Goal: Task Accomplishment & Management: Manage account settings

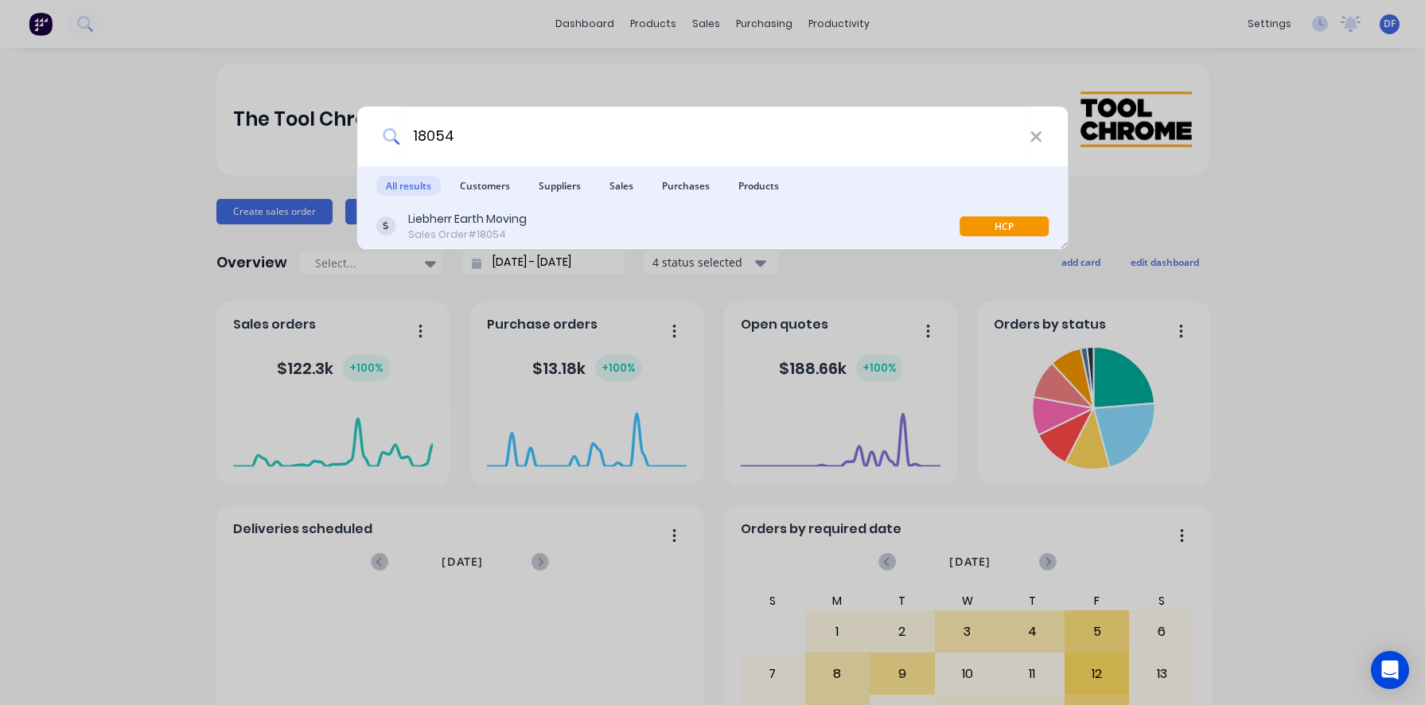
type input "18054"
click at [458, 219] on div "Liebherr Earth Moving" at bounding box center [467, 219] width 119 height 17
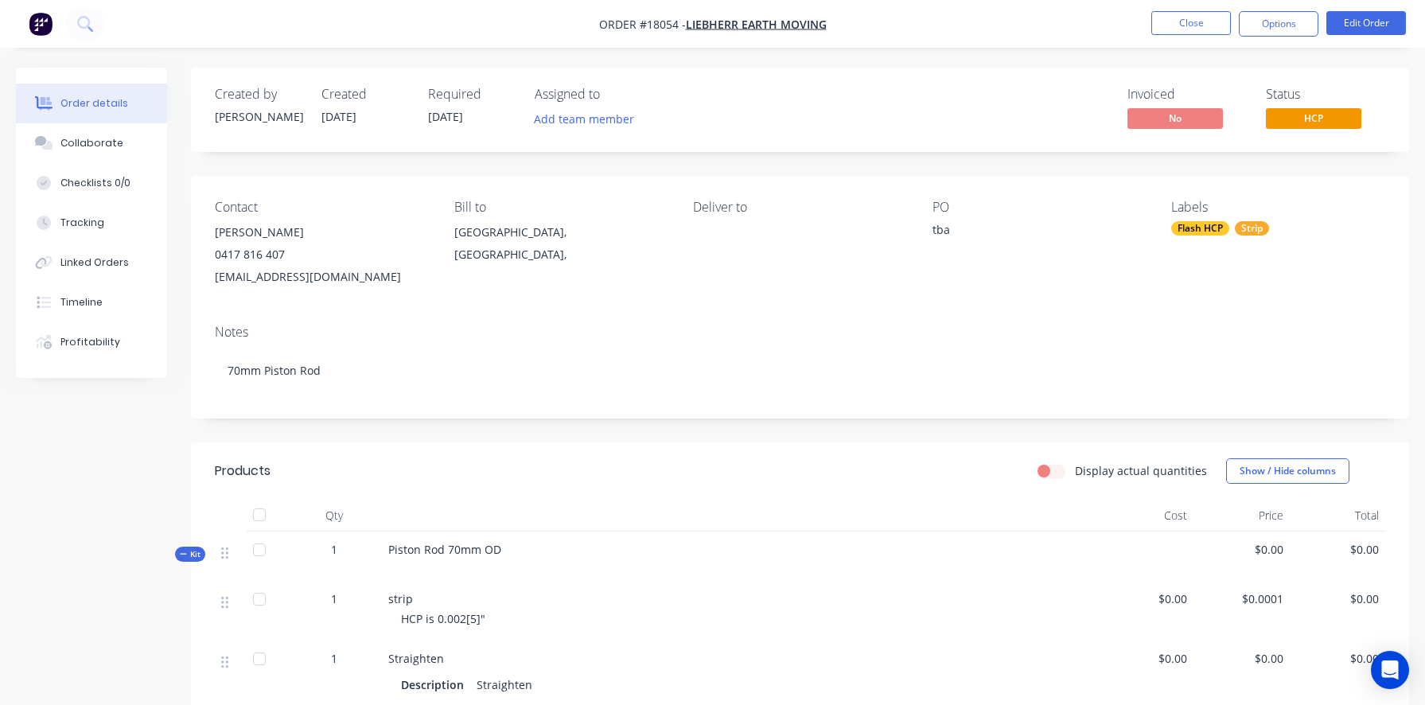
click at [496, 549] on span "Piston Rod 70mm OD" at bounding box center [444, 549] width 113 height 15
click at [1361, 25] on button "Edit Order" at bounding box center [1366, 23] width 80 height 24
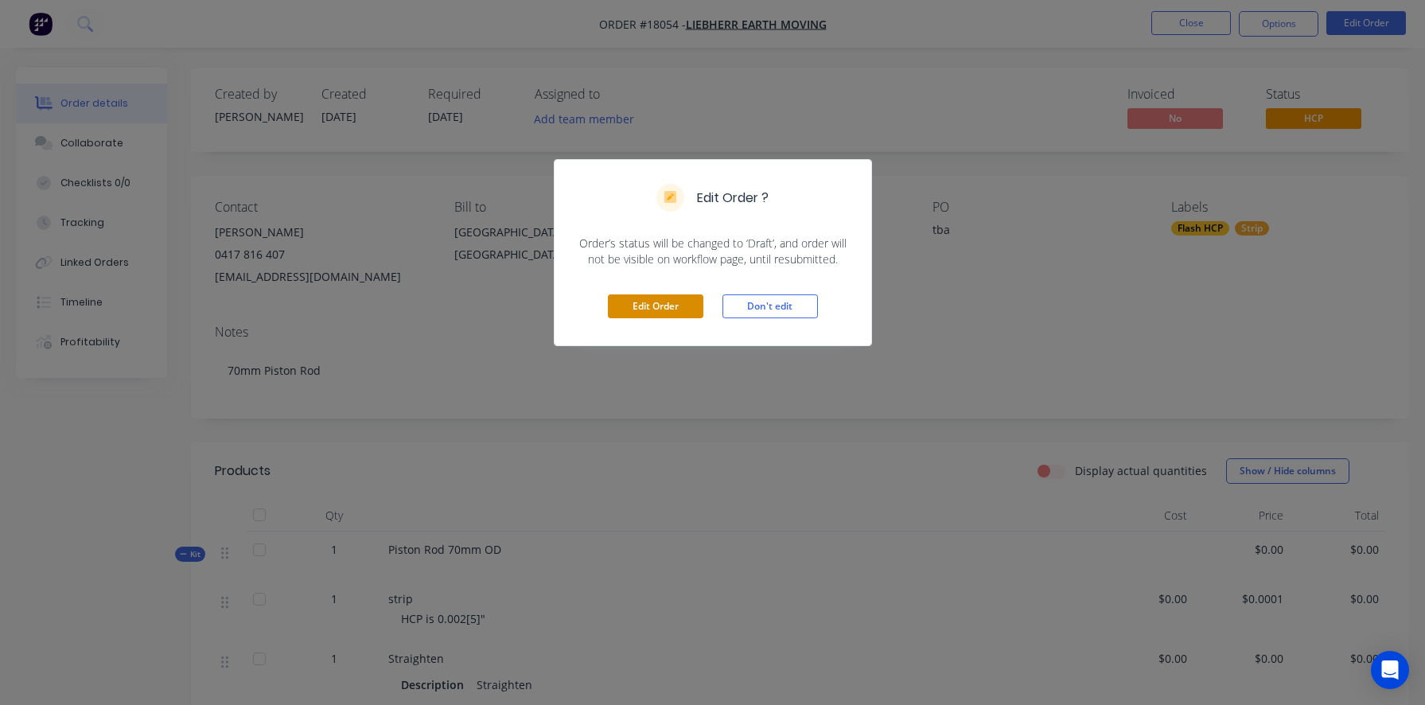
click at [669, 309] on button "Edit Order" at bounding box center [655, 306] width 95 height 24
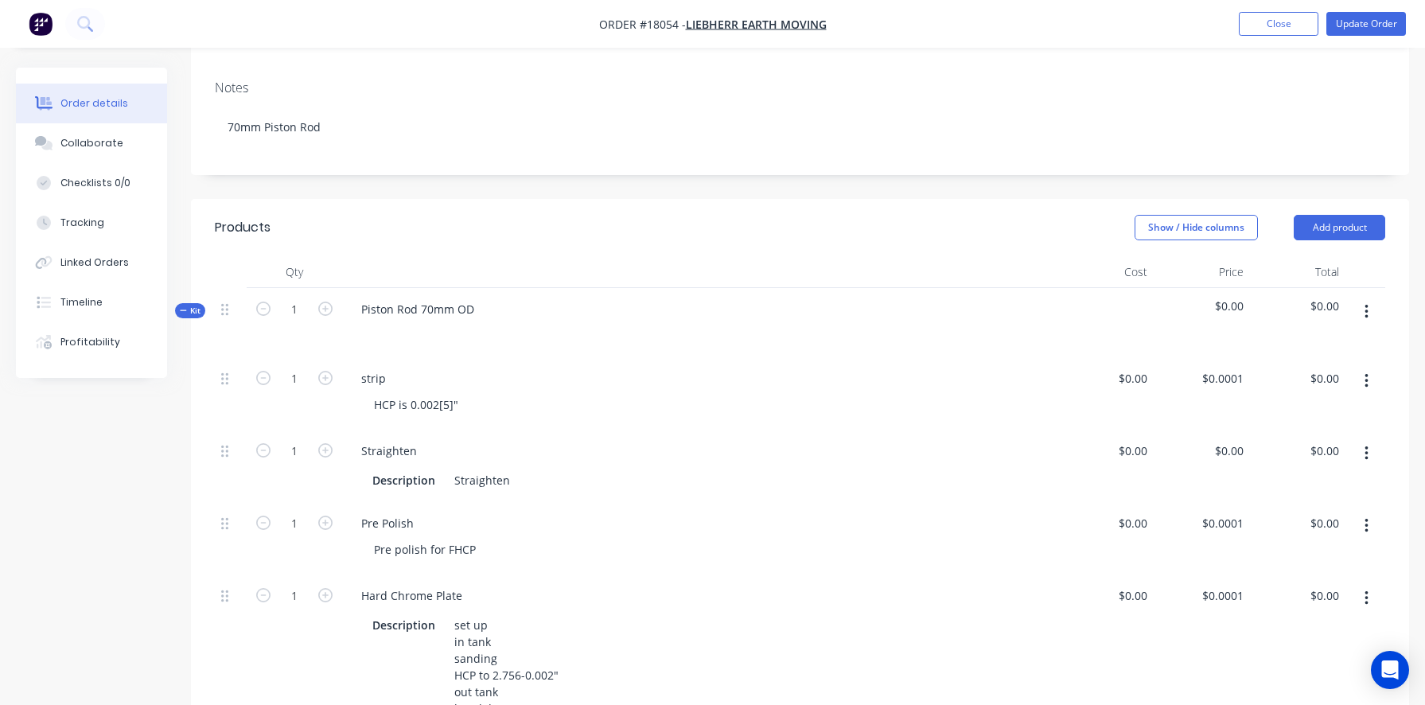
scroll to position [270, 0]
click at [475, 304] on div "Piston Rod 70mm OD" at bounding box center [417, 308] width 138 height 23
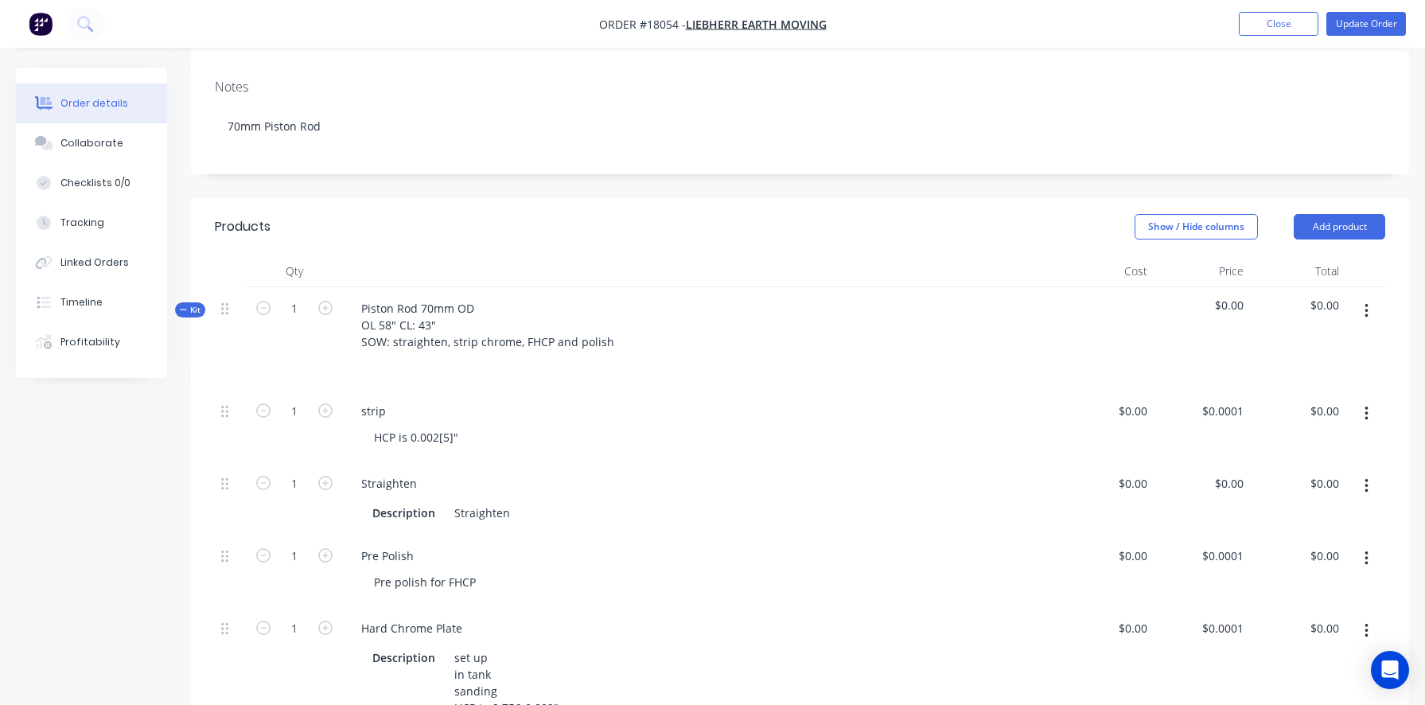
click at [624, 487] on div "Straighten" at bounding box center [699, 483] width 703 height 23
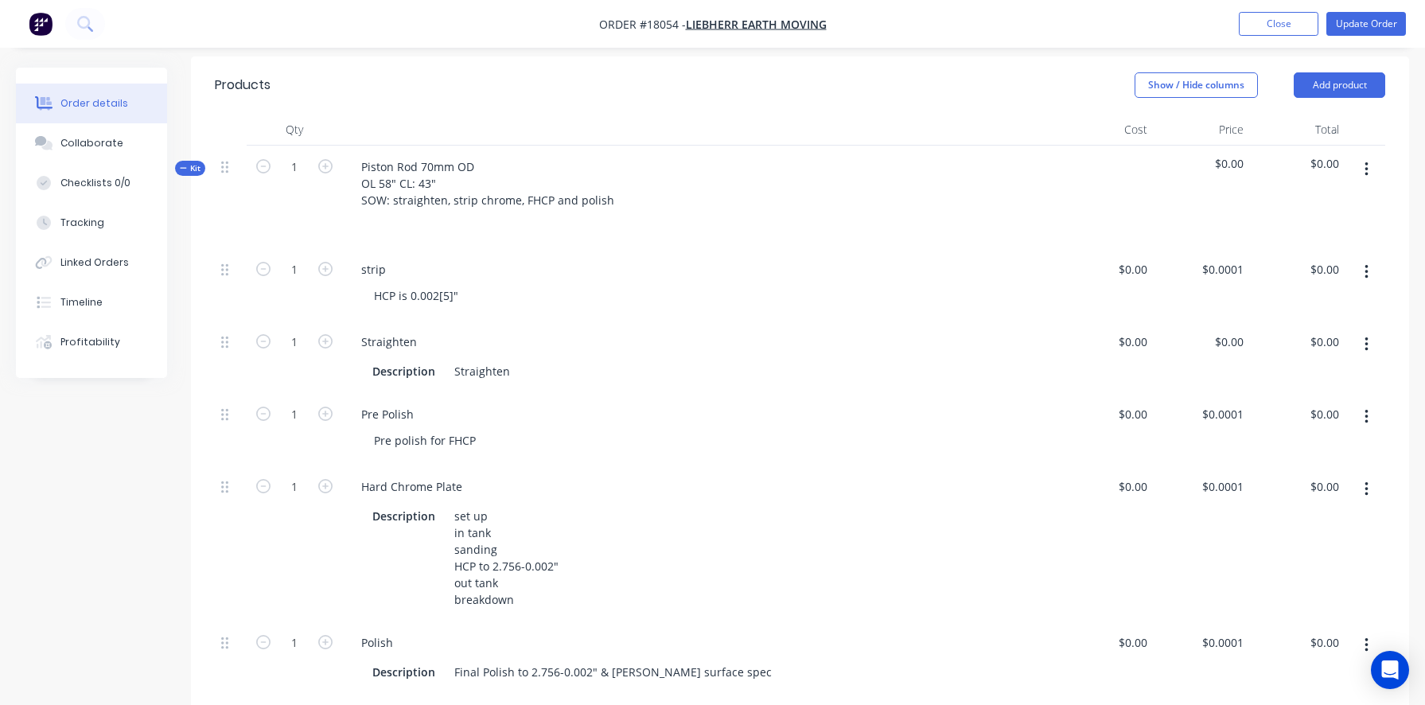
scroll to position [411, 0]
click at [1221, 344] on div "0 $0.00" at bounding box center [1201, 357] width 95 height 72
type input "$300.00"
click at [901, 417] on div "Pre Polish" at bounding box center [699, 414] width 703 height 23
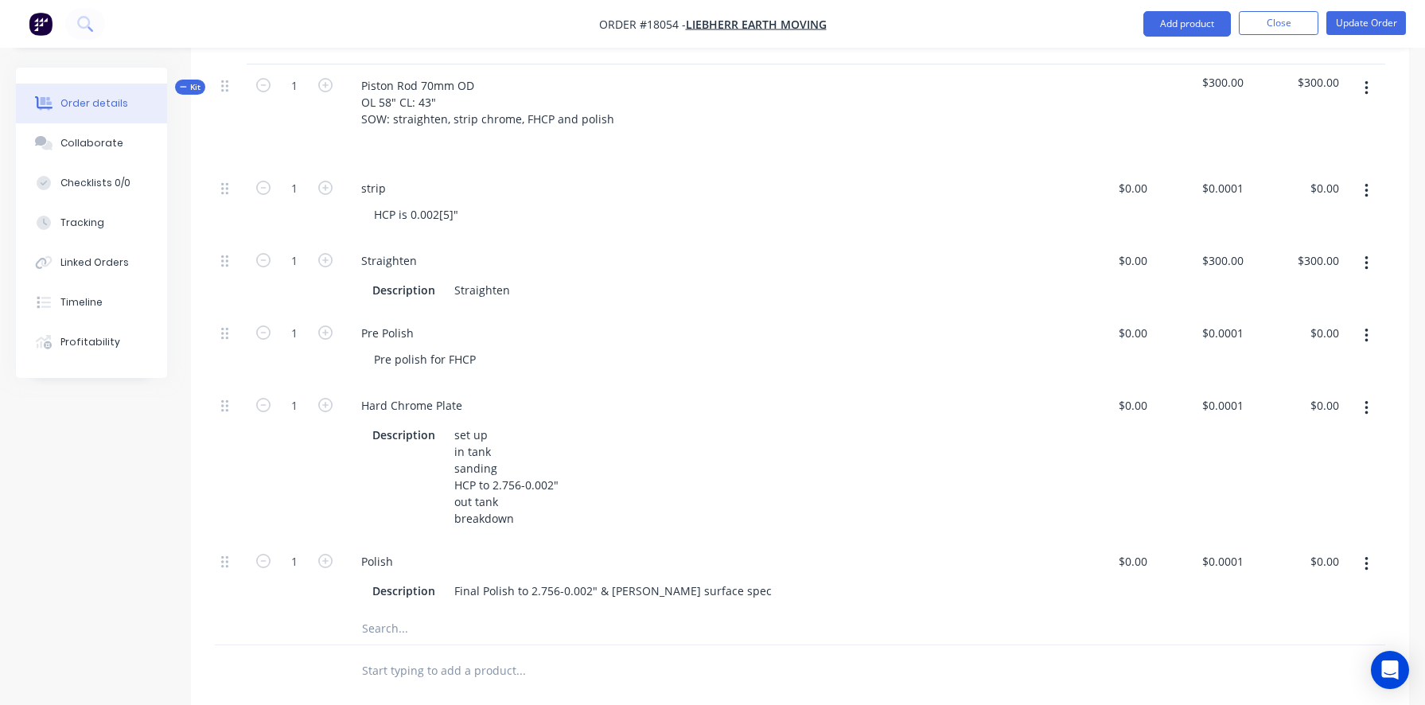
scroll to position [485, 0]
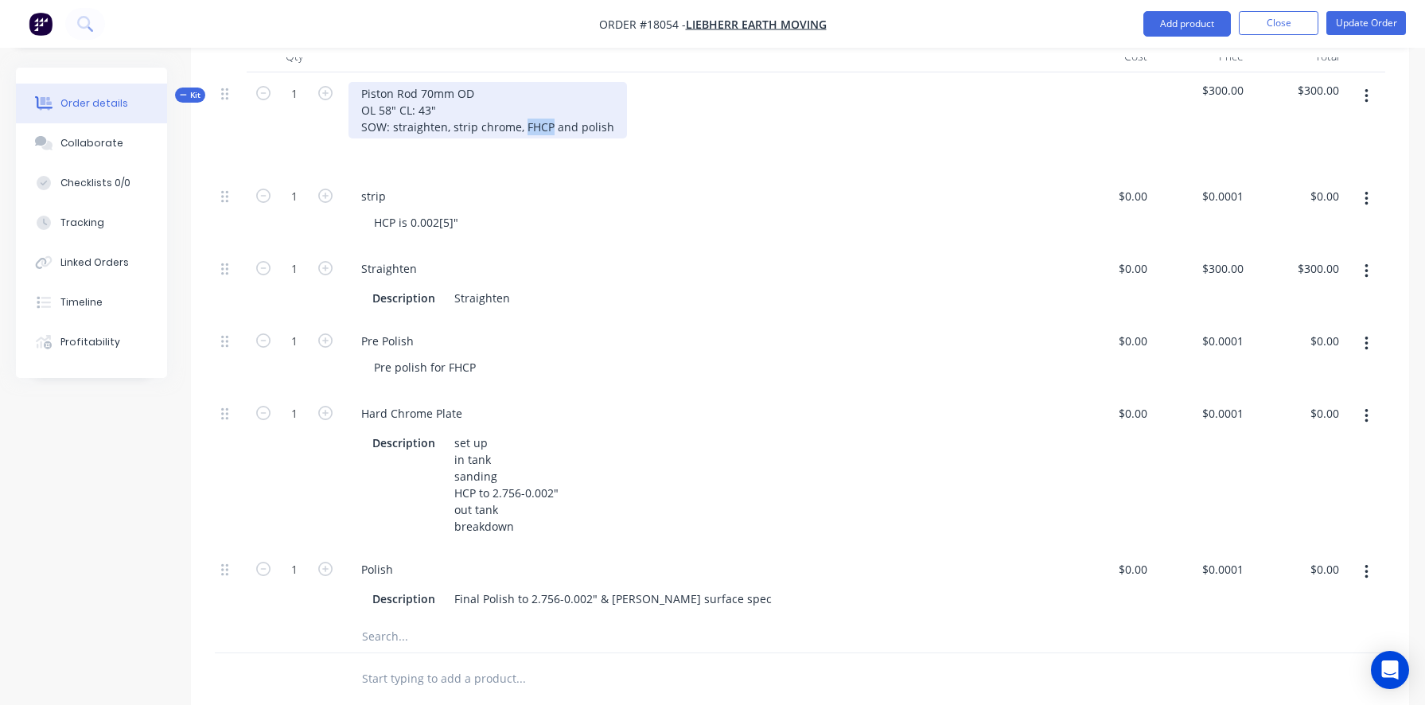
drag, startPoint x: 522, startPoint y: 123, endPoint x: 547, endPoint y: 126, distance: 25.6
click at [547, 126] on div "Piston Rod 70mm OD OL 58" CL: 43" SOW: straighten, strip chrome, FHCP and polish" at bounding box center [487, 110] width 278 height 56
click at [555, 127] on div "Piston Rod 70mm OD OL 58" CL: 43" SOW: straighten, strip chrome, [PERSON_NAME] …" at bounding box center [544, 110] width 392 height 56
click at [564, 128] on div "Piston Rod 70mm OD OL 58" CL: 43" SOW: straighten, strip chrome, [PERSON_NAME]-…" at bounding box center [544, 110] width 393 height 56
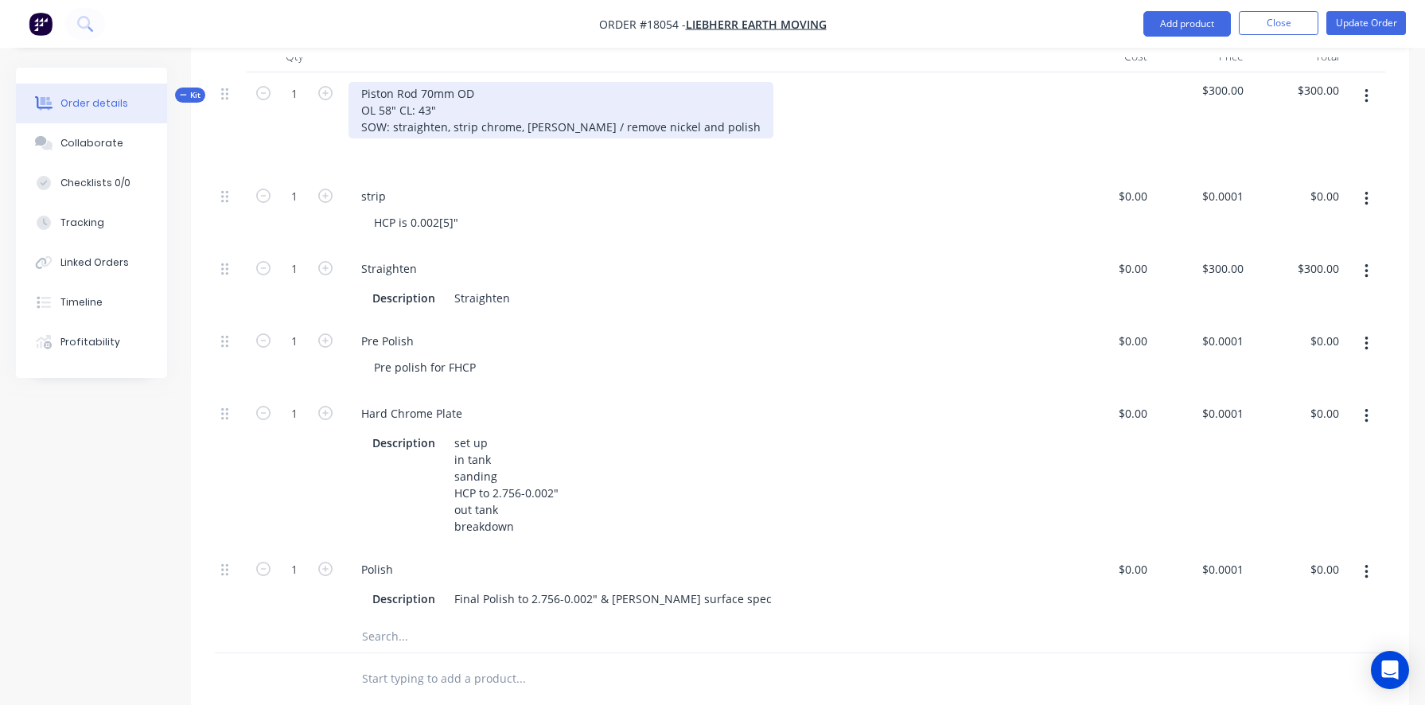
click at [633, 127] on div "Piston Rod 70mm OD OL 58" CL: 43" SOW: straighten, strip chrome, [PERSON_NAME] …" at bounding box center [560, 110] width 425 height 56
click at [669, 125] on div "Piston Rod 70mm OD OL 58" CL: 43" SOW: straighten, strip chrome, [PERSON_NAME] …" at bounding box center [604, 110] width 513 height 56
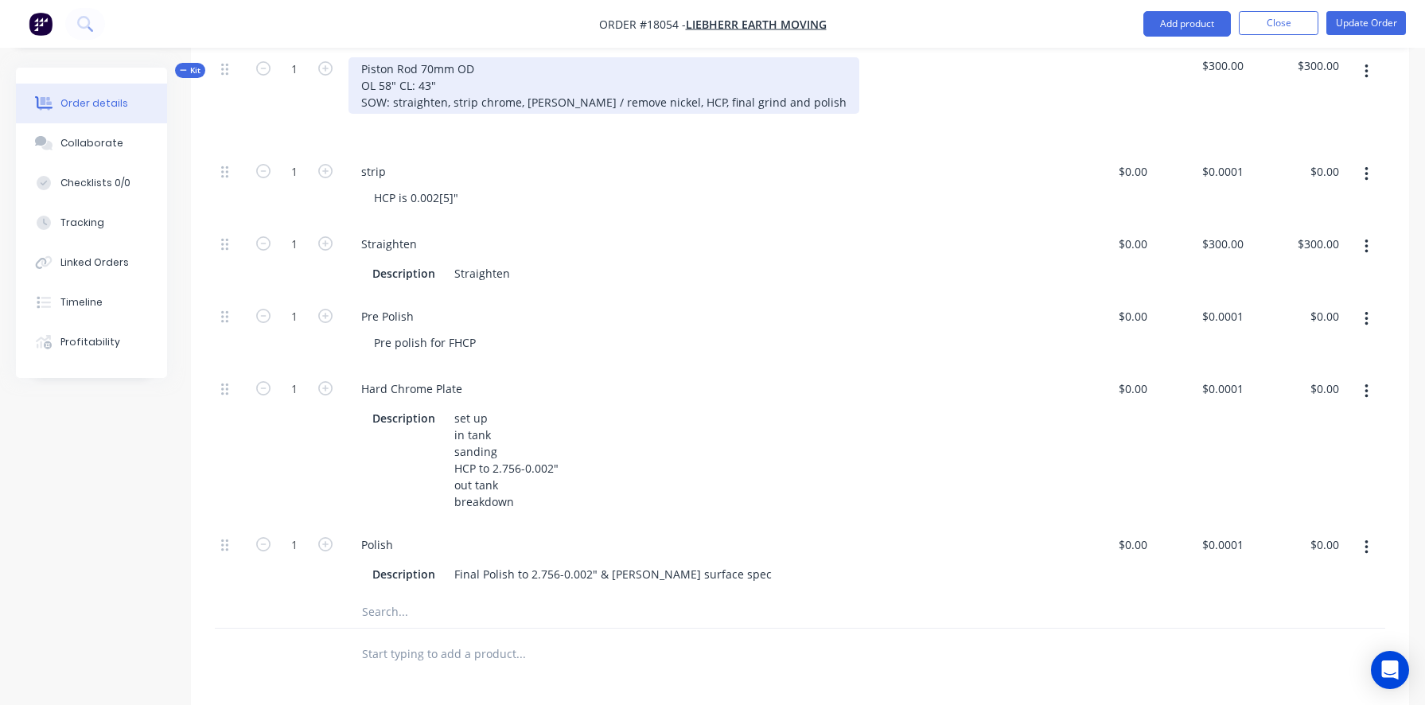
scroll to position [548, 0]
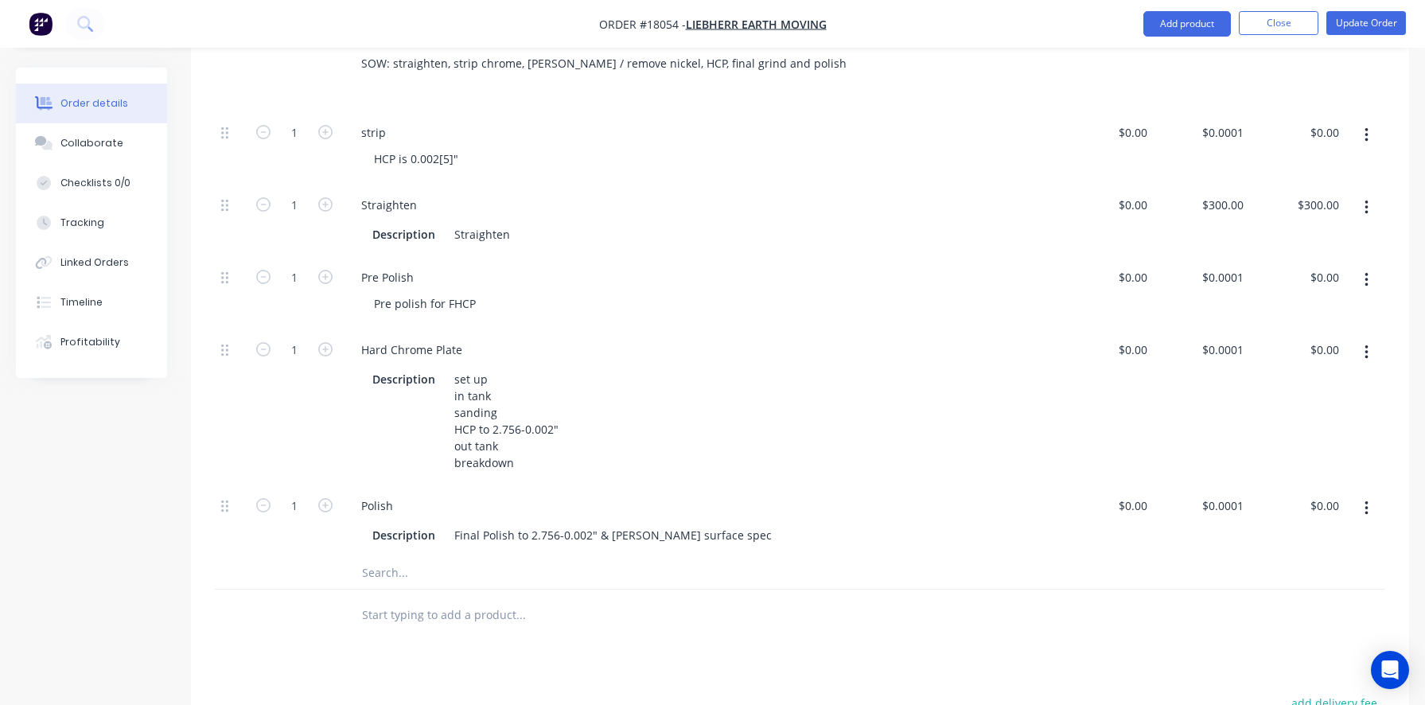
click at [1368, 208] on icon "button" at bounding box center [1367, 208] width 4 height 18
click at [1311, 239] on div "Duplicate" at bounding box center [1309, 249] width 123 height 23
type input "$300.00"
click at [390, 590] on div "Straighten" at bounding box center [388, 578] width 81 height 23
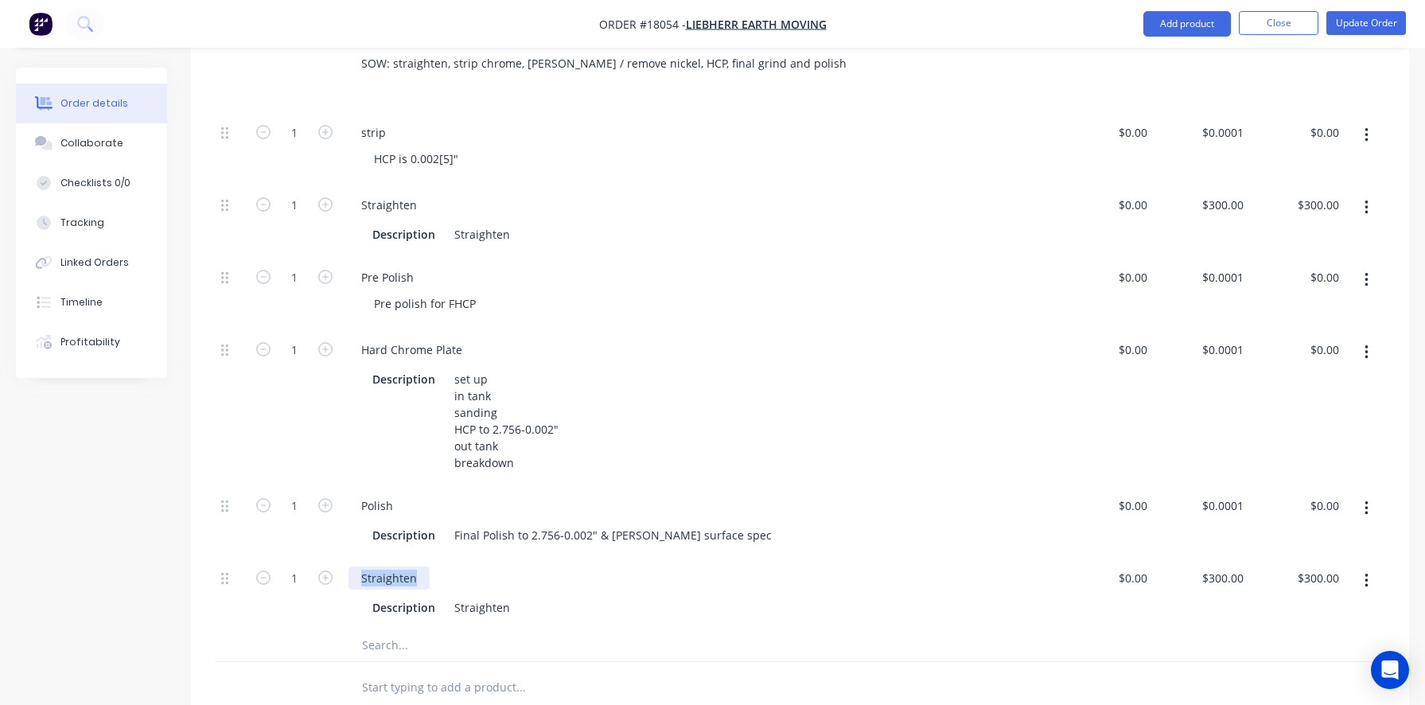
click at [390, 590] on div "Straighten" at bounding box center [388, 578] width 81 height 23
click at [465, 619] on div "Straighten" at bounding box center [482, 607] width 68 height 23
click at [471, 619] on div "Straighten" at bounding box center [482, 607] width 68 height 23
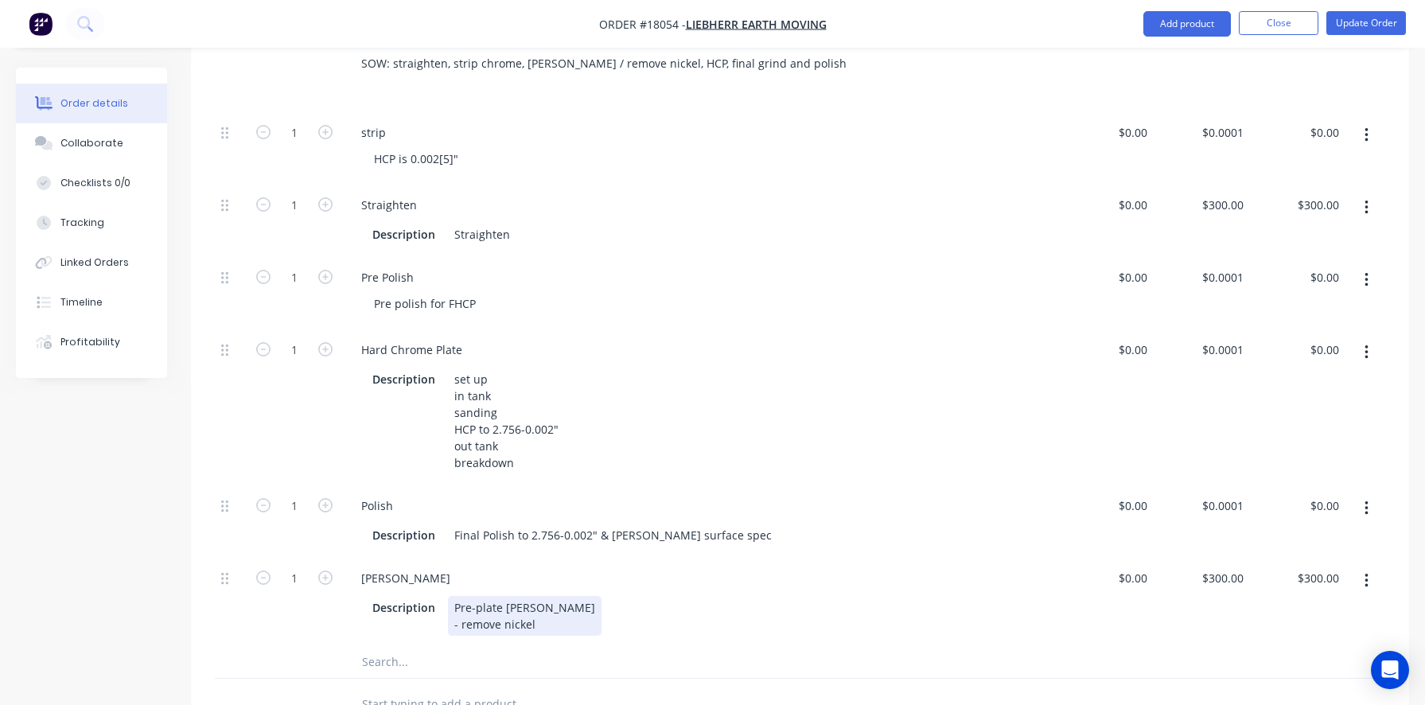
click at [580, 636] on div "Description Pre-plate [PERSON_NAME] - remove nickel" at bounding box center [697, 616] width 662 height 40
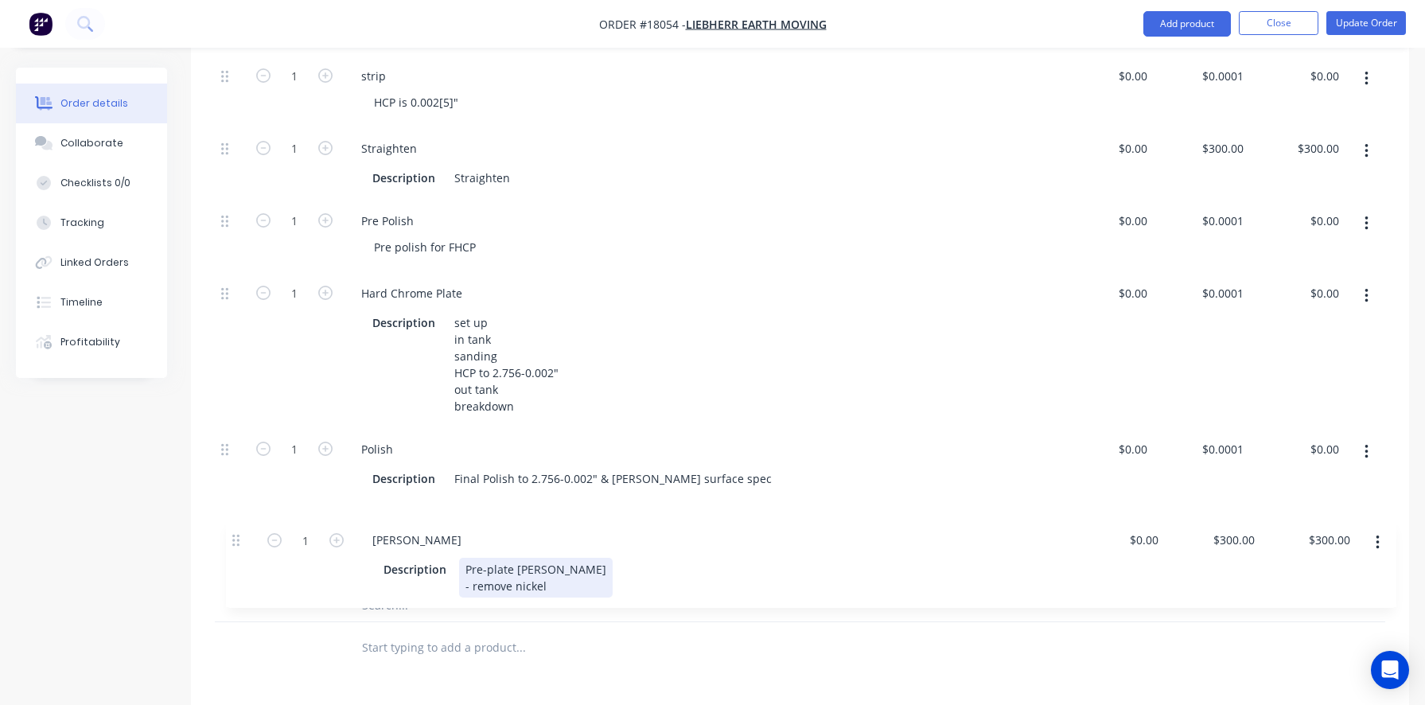
scroll to position [613, 0]
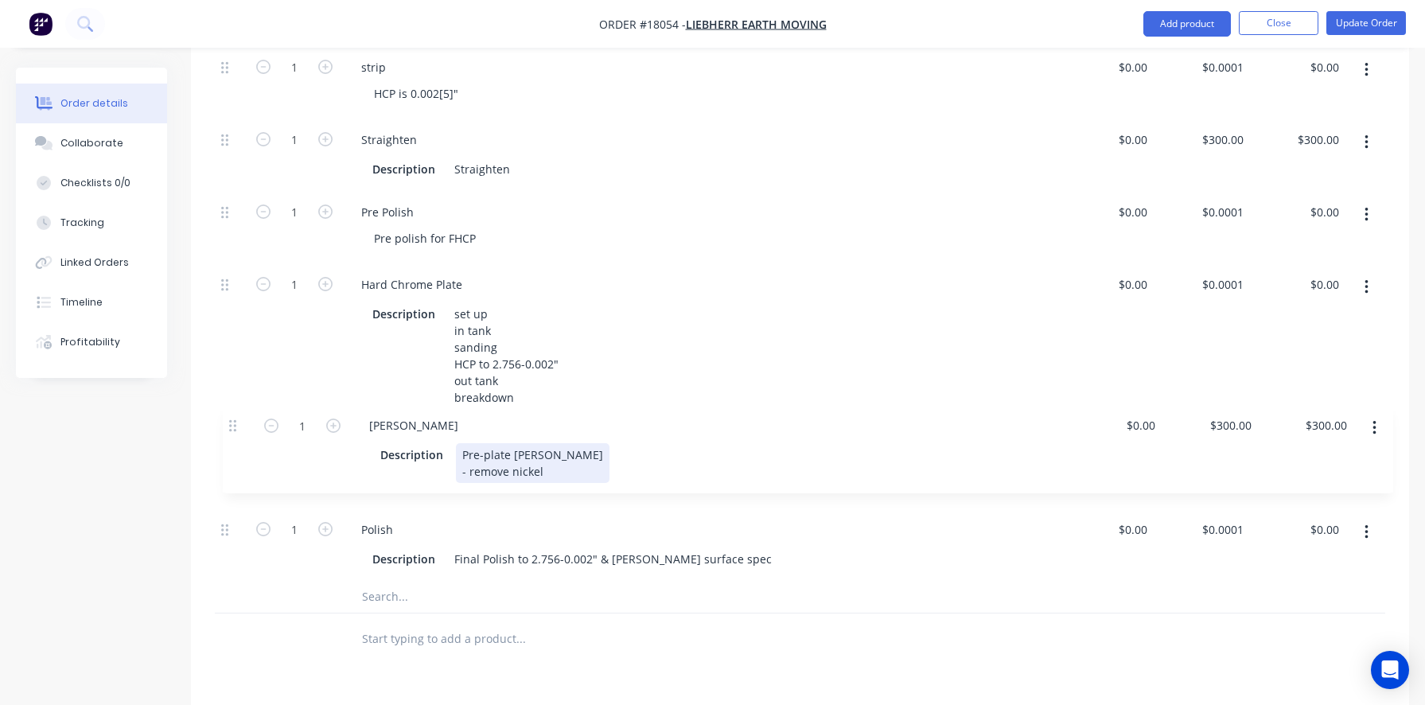
drag, startPoint x: 226, startPoint y: 609, endPoint x: 227, endPoint y: 410, distance: 198.9
click at [227, 410] on div "1 strip HCP is 0.002[5]" $0.00 $0.00 $0.0001 $0.0001 $0.00 $0.00 1 Straighten D…" at bounding box center [800, 313] width 1170 height 535
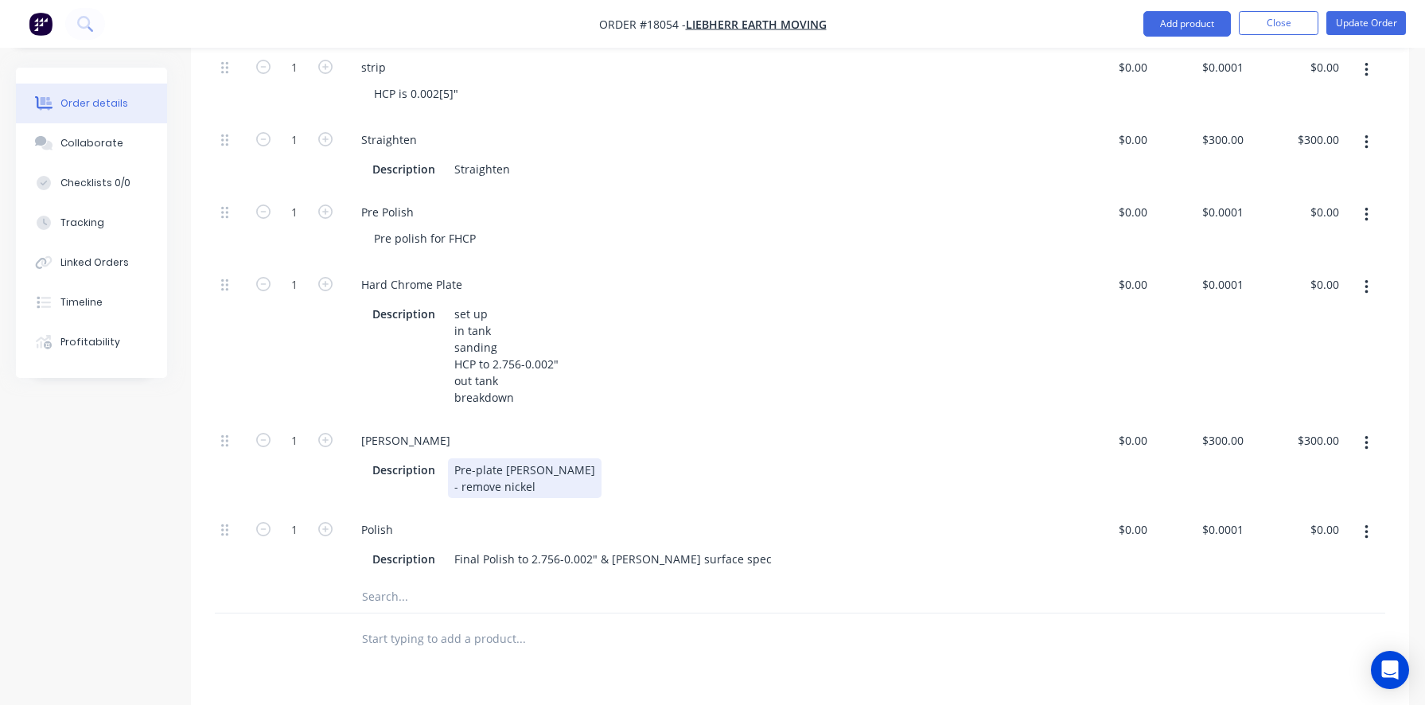
drag, startPoint x: 453, startPoint y: 503, endPoint x: 544, endPoint y: 531, distance: 95.6
click at [544, 508] on div "[PERSON_NAME] Description Pre-plate [PERSON_NAME] - remove nickel" at bounding box center [700, 463] width 716 height 89
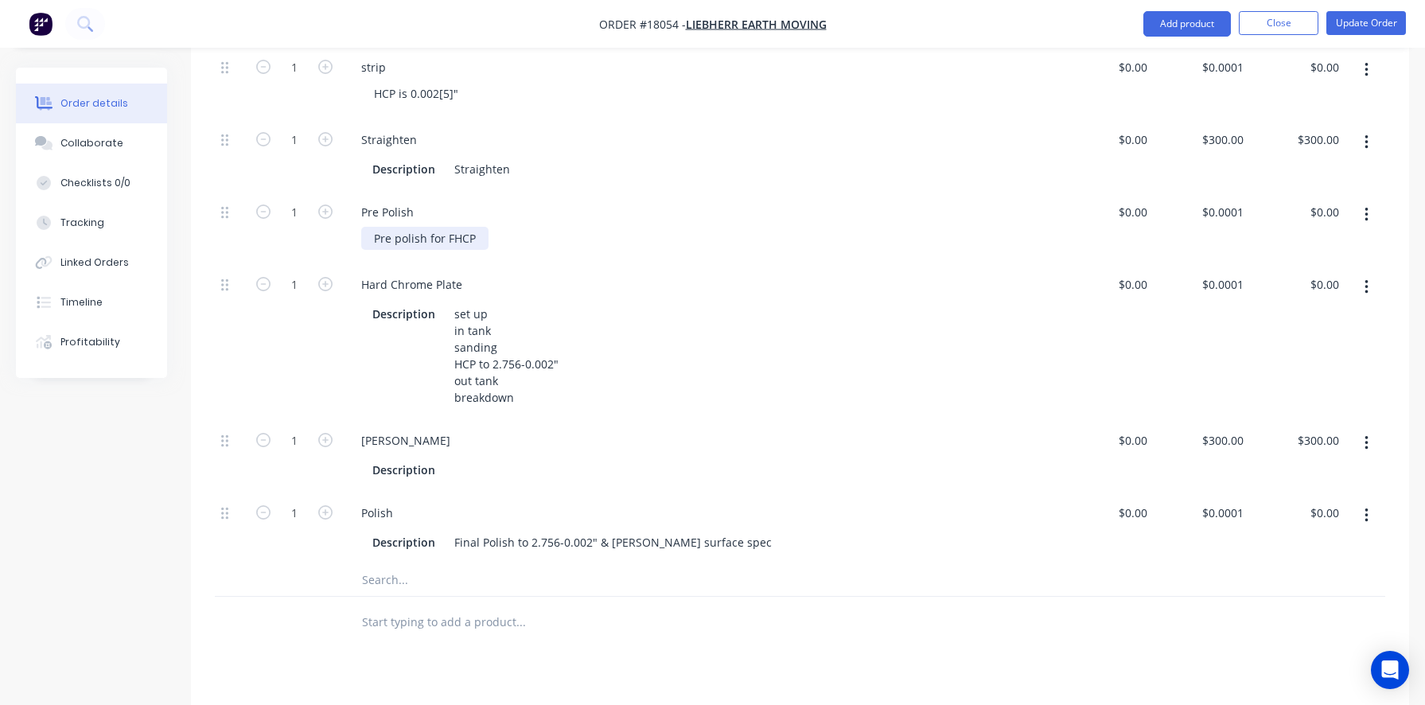
click at [474, 239] on div "Pre polish for FHCP" at bounding box center [424, 238] width 127 height 23
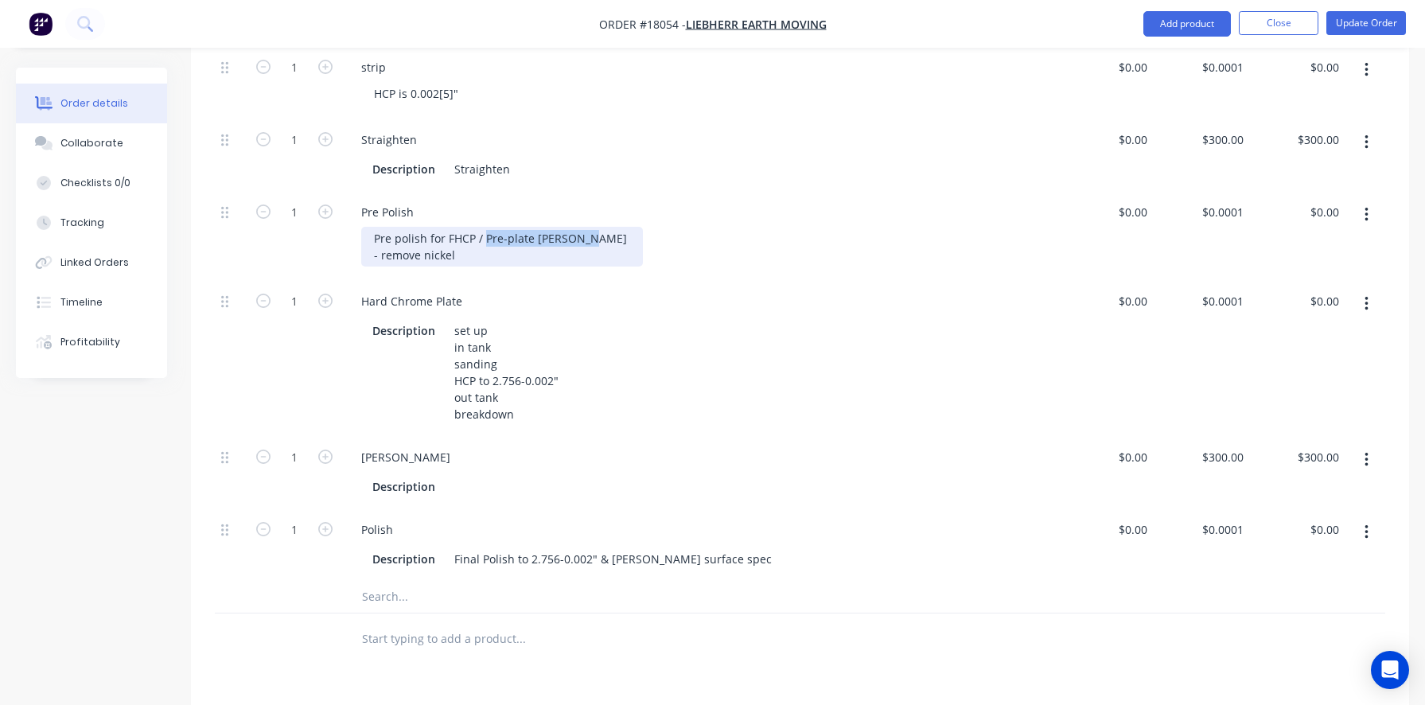
drag, startPoint x: 379, startPoint y: 255, endPoint x: 484, endPoint y: 232, distance: 107.5
click at [484, 232] on div "Pre polish for FHCP / Pre-plate [PERSON_NAME] - remove nickel" at bounding box center [502, 247] width 282 height 40
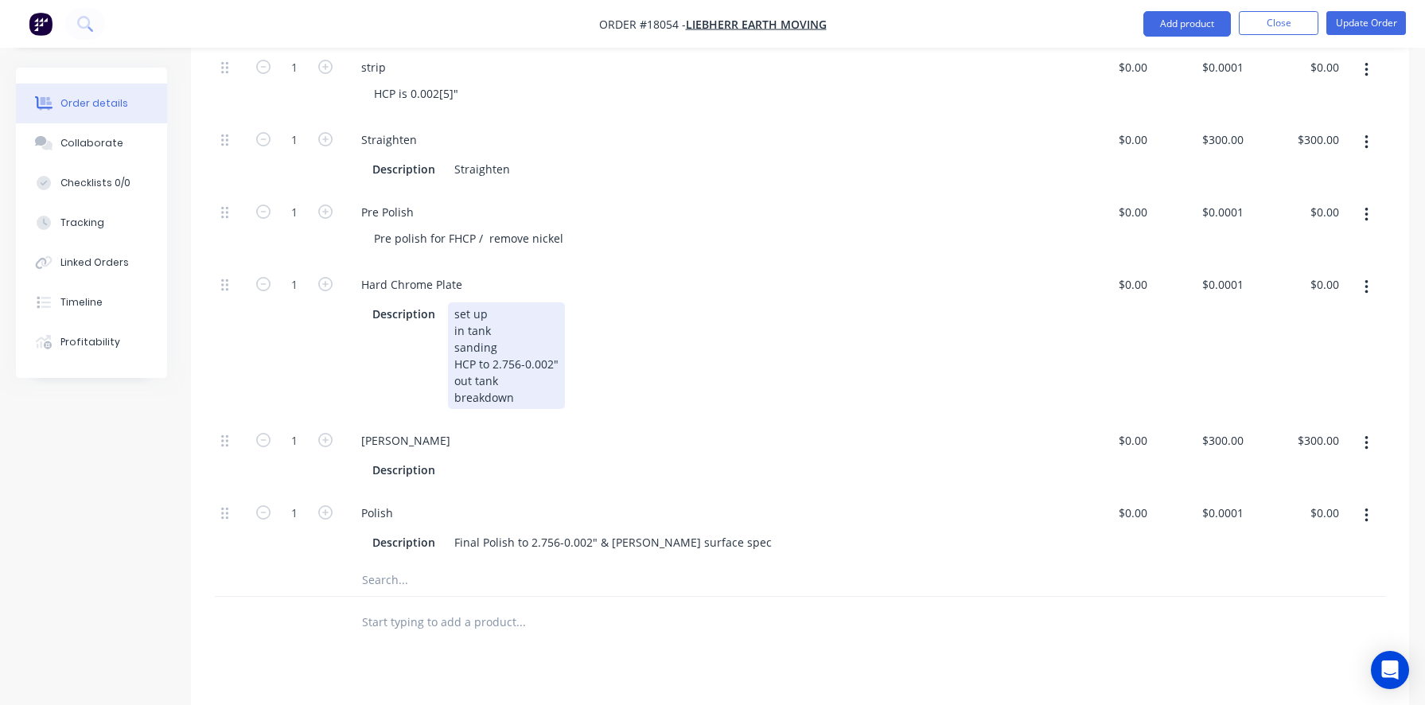
click at [402, 409] on div "Description set up in tank sanding HCP to 2.756-0.002" out tank breakdown" at bounding box center [697, 355] width 662 height 107
click at [364, 452] on div "[PERSON_NAME]" at bounding box center [405, 440] width 115 height 23
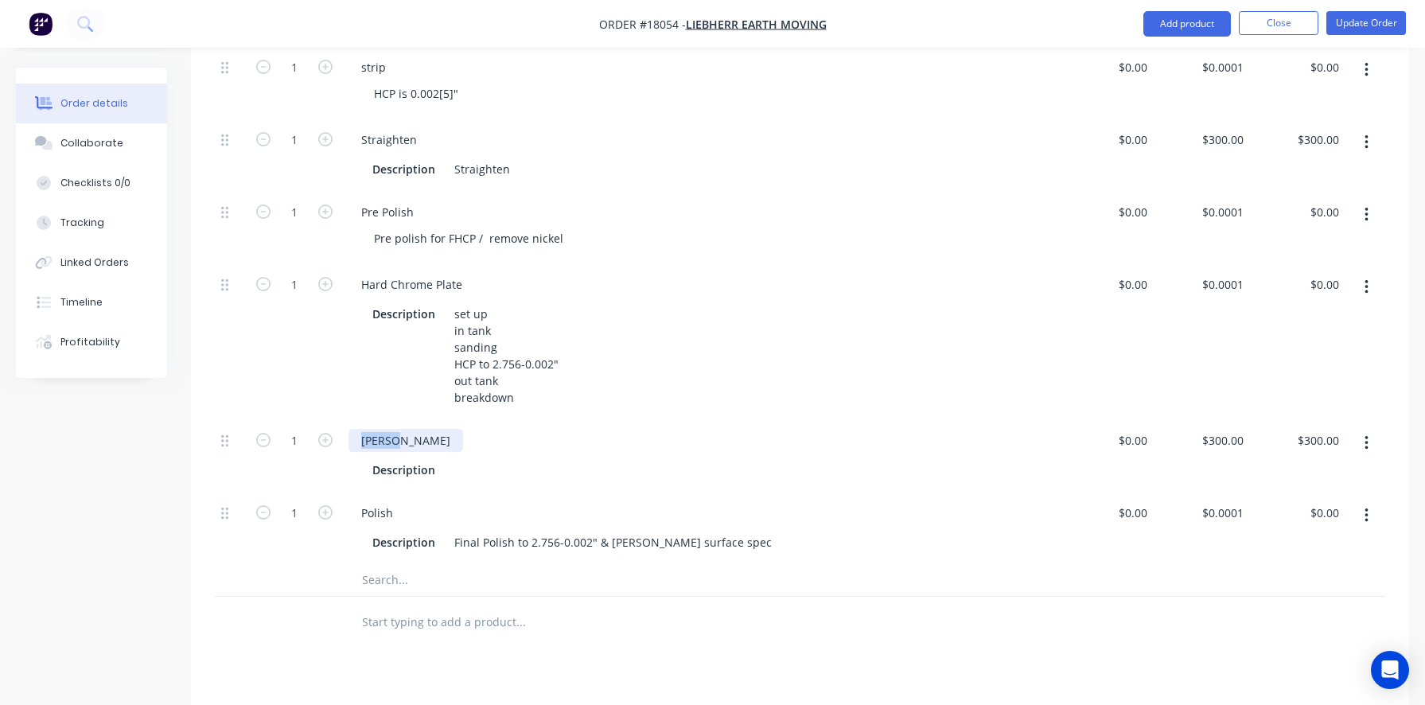
click at [364, 452] on div "[PERSON_NAME]" at bounding box center [405, 440] width 115 height 23
click at [472, 481] on div "Description" at bounding box center [697, 469] width 662 height 23
click at [1218, 452] on div "300 $300.00" at bounding box center [1222, 440] width 56 height 23
type input "$0.00"
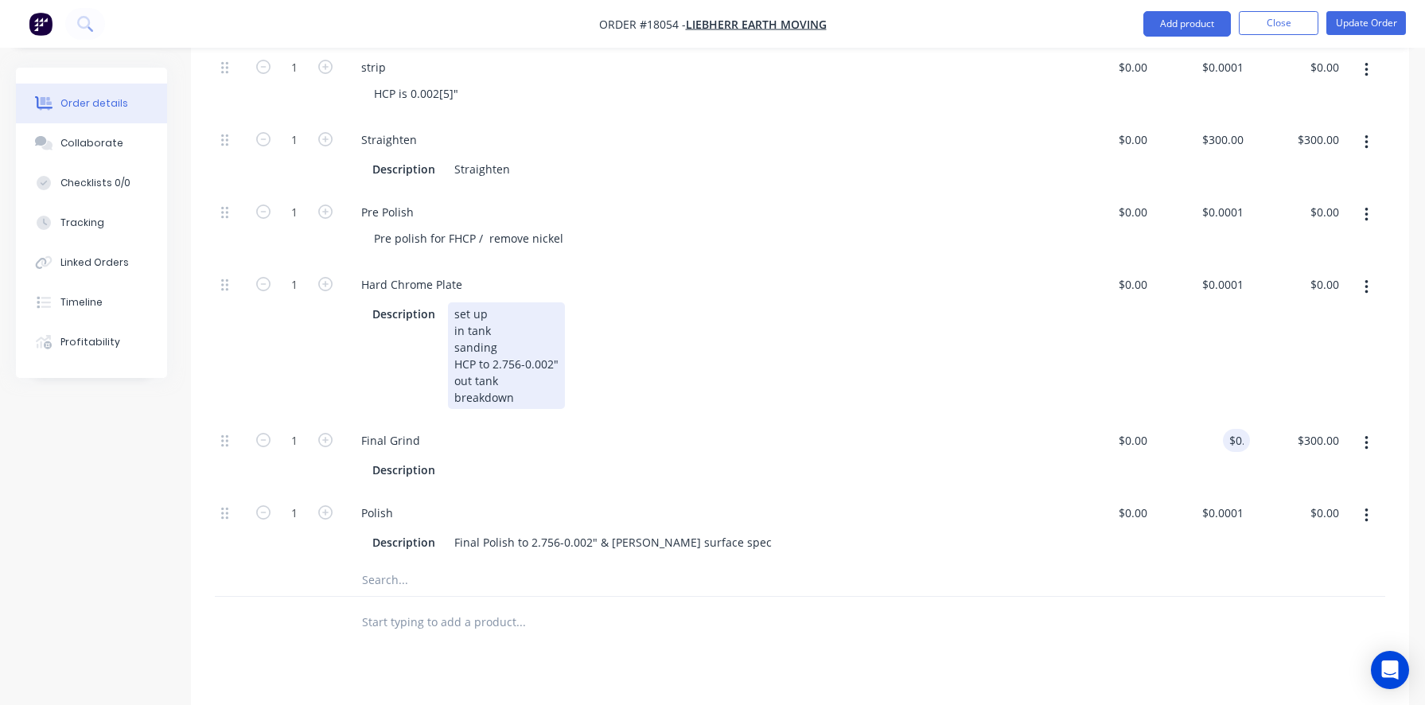
type input "$0.00"
click at [1024, 409] on div "Description set up in tank sanding HCP to 2.756-0.002" out tank breakdown" at bounding box center [697, 355] width 662 height 107
click at [1129, 480] on div "0 0" at bounding box center [1105, 455] width 95 height 72
click at [1129, 480] on div "$0.00 0" at bounding box center [1105, 455] width 95 height 72
click at [1053, 277] on div "Hard Chrome Plate Description set up in tank sanding HCP to 2.756-0.002" out ta…" at bounding box center [700, 341] width 716 height 156
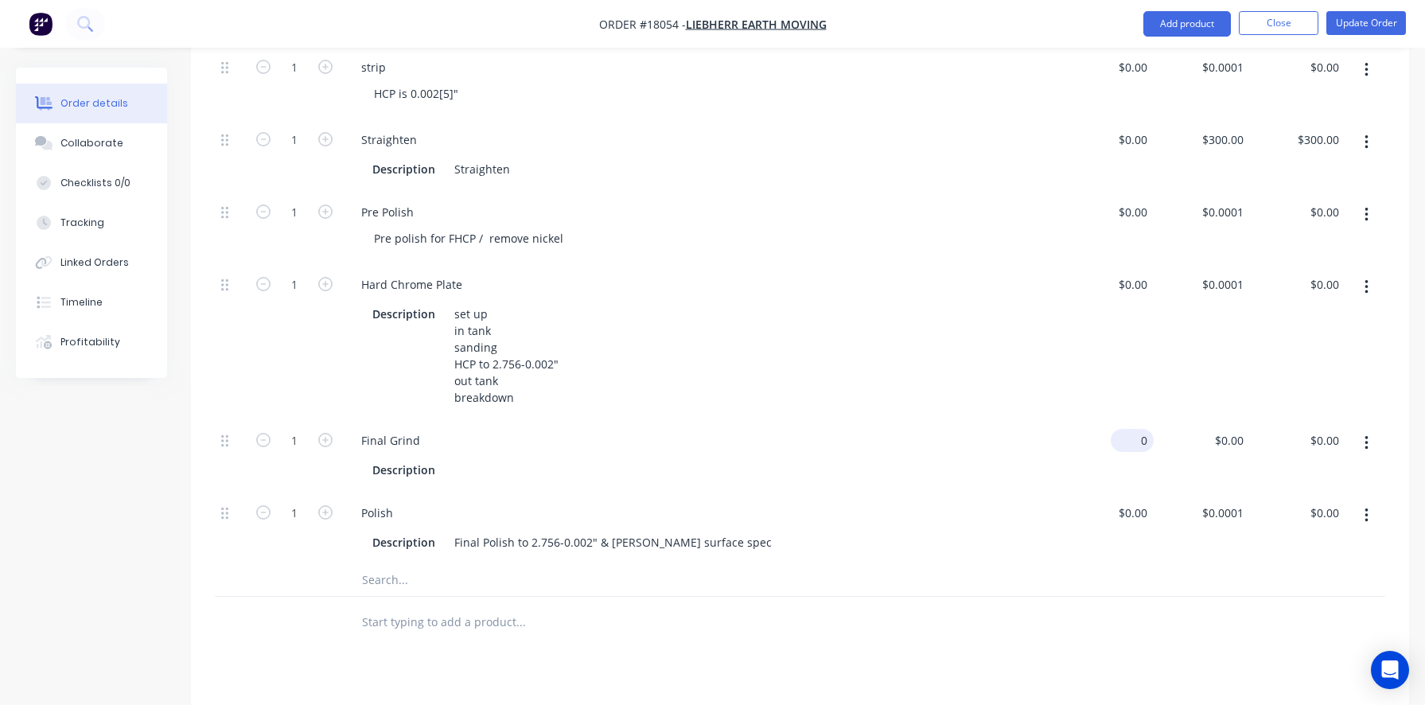
click at [1132, 452] on div "0 $0.00" at bounding box center [1132, 440] width 43 height 23
type input "$298.00"
click at [956, 348] on div "Description set up in tank sanding HCP to 2.756-0.002" out tank breakdown" at bounding box center [697, 355] width 662 height 107
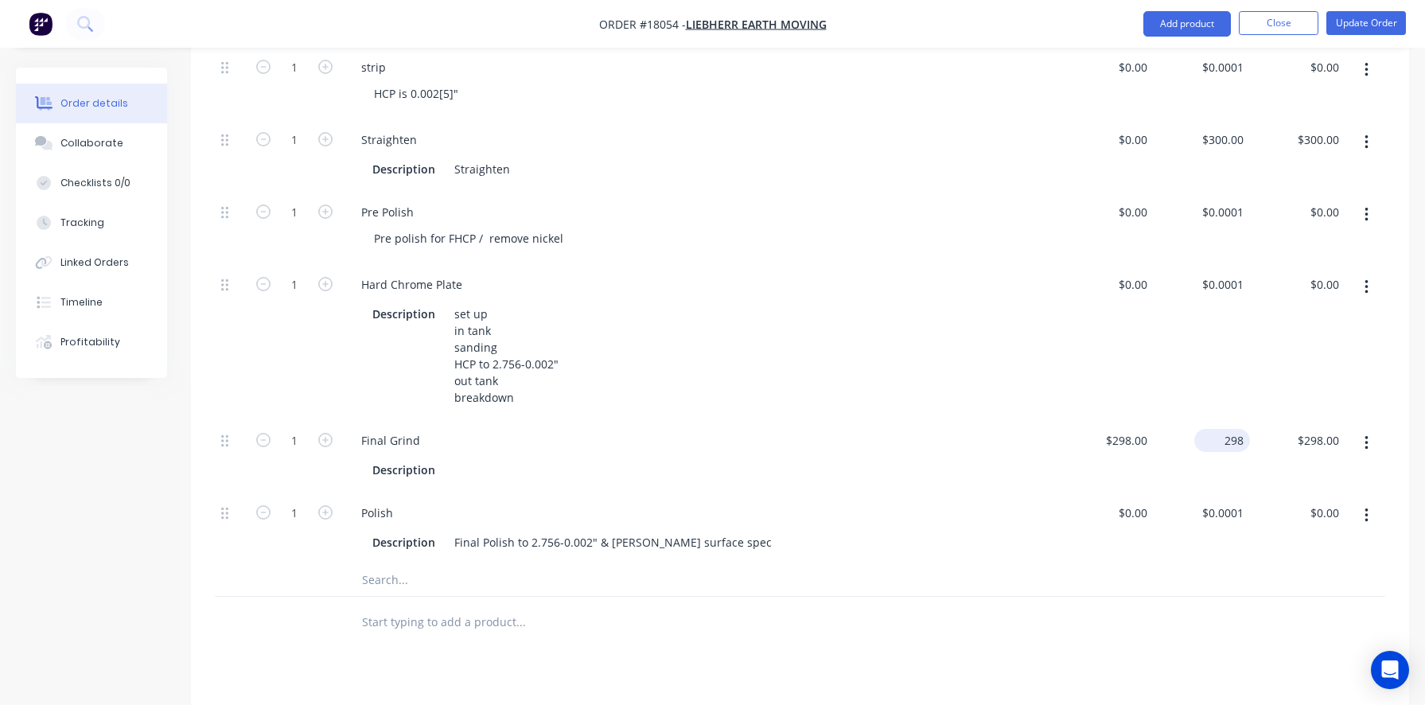
click at [1211, 471] on div "298 $298.00" at bounding box center [1201, 455] width 95 height 72
click at [1211, 471] on div "$298.00 $298.00" at bounding box center [1201, 455] width 95 height 72
click at [1213, 480] on div "298 298" at bounding box center [1201, 455] width 95 height 72
click at [1213, 480] on div "$298.00 298" at bounding box center [1201, 455] width 95 height 72
click at [1212, 469] on div "298 298" at bounding box center [1201, 455] width 95 height 72
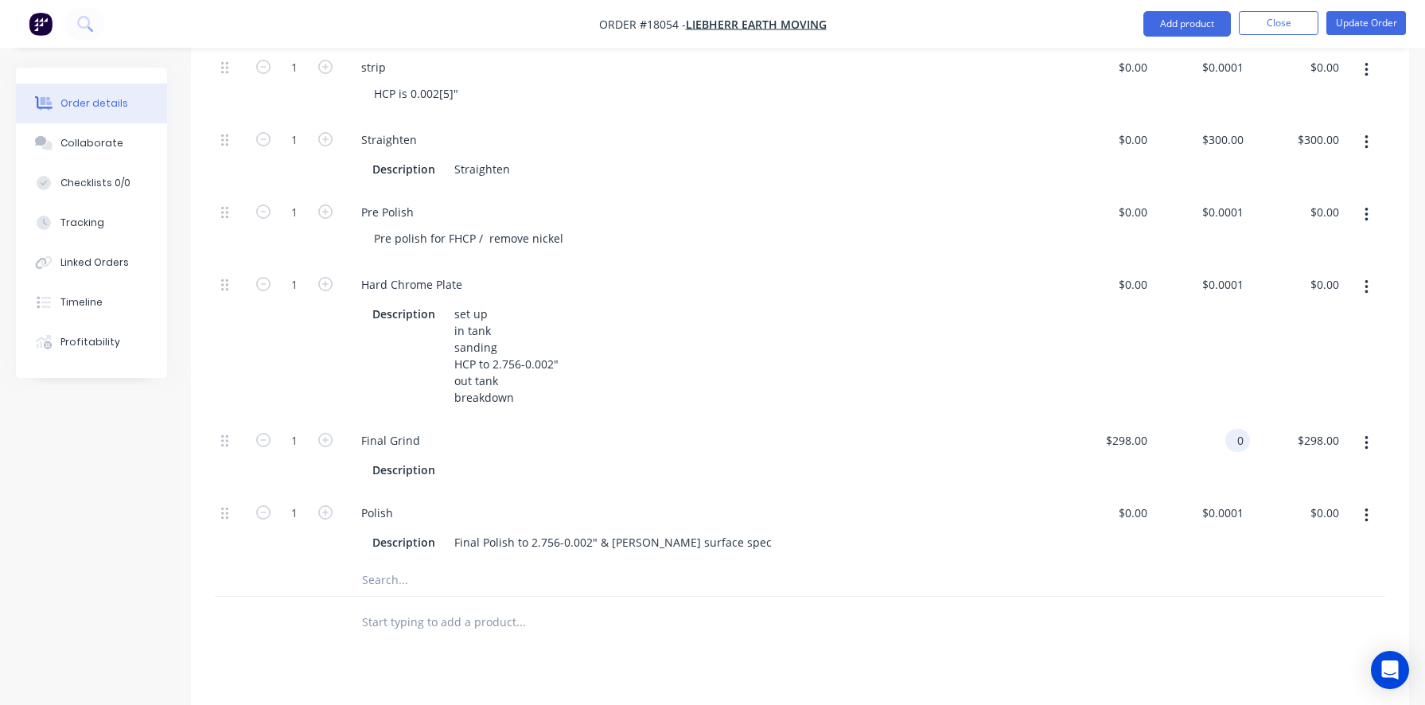
type input "$0.00"
click at [1067, 364] on div "$0.00 $0.00" at bounding box center [1105, 341] width 95 height 156
click at [1223, 280] on input "0.0001" at bounding box center [1225, 284] width 49 height 23
type input "$968.00"
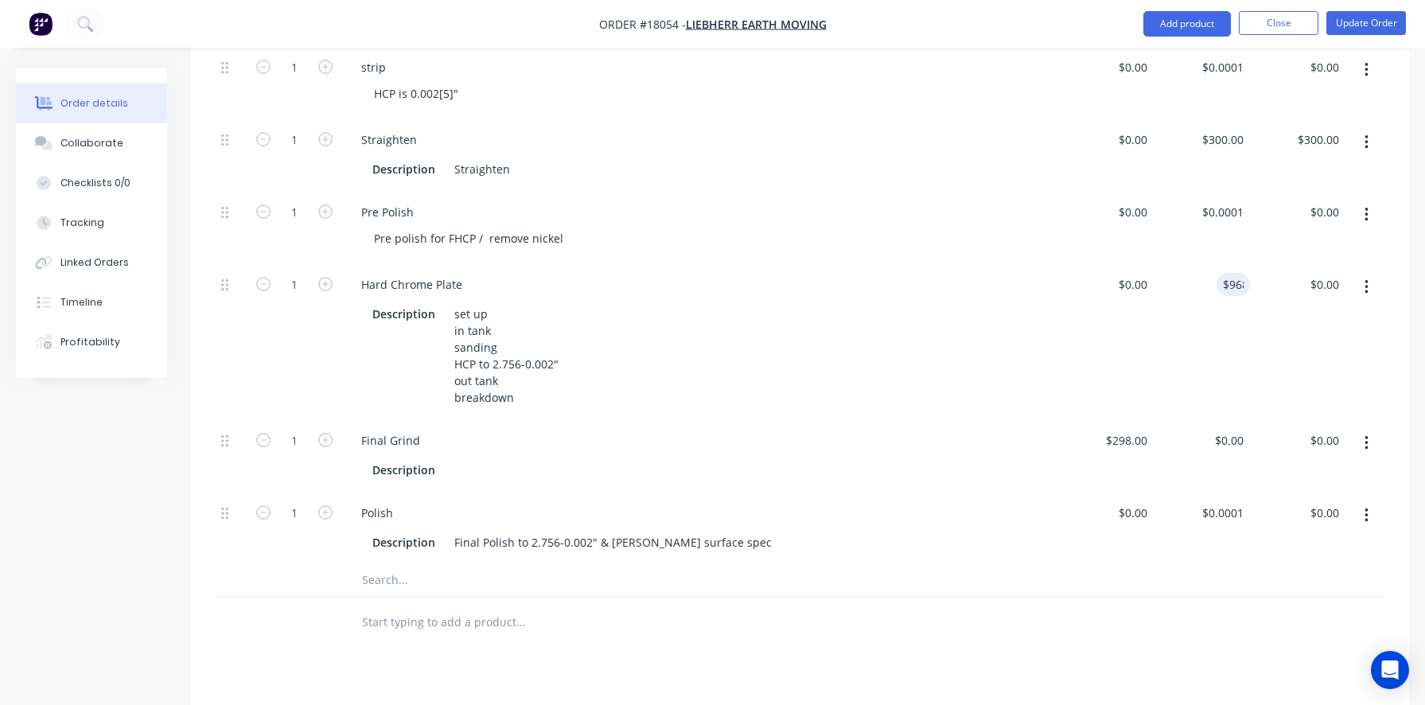
type input "$968.00"
click at [1065, 313] on div "$0.00 $0.00" at bounding box center [1105, 341] width 95 height 156
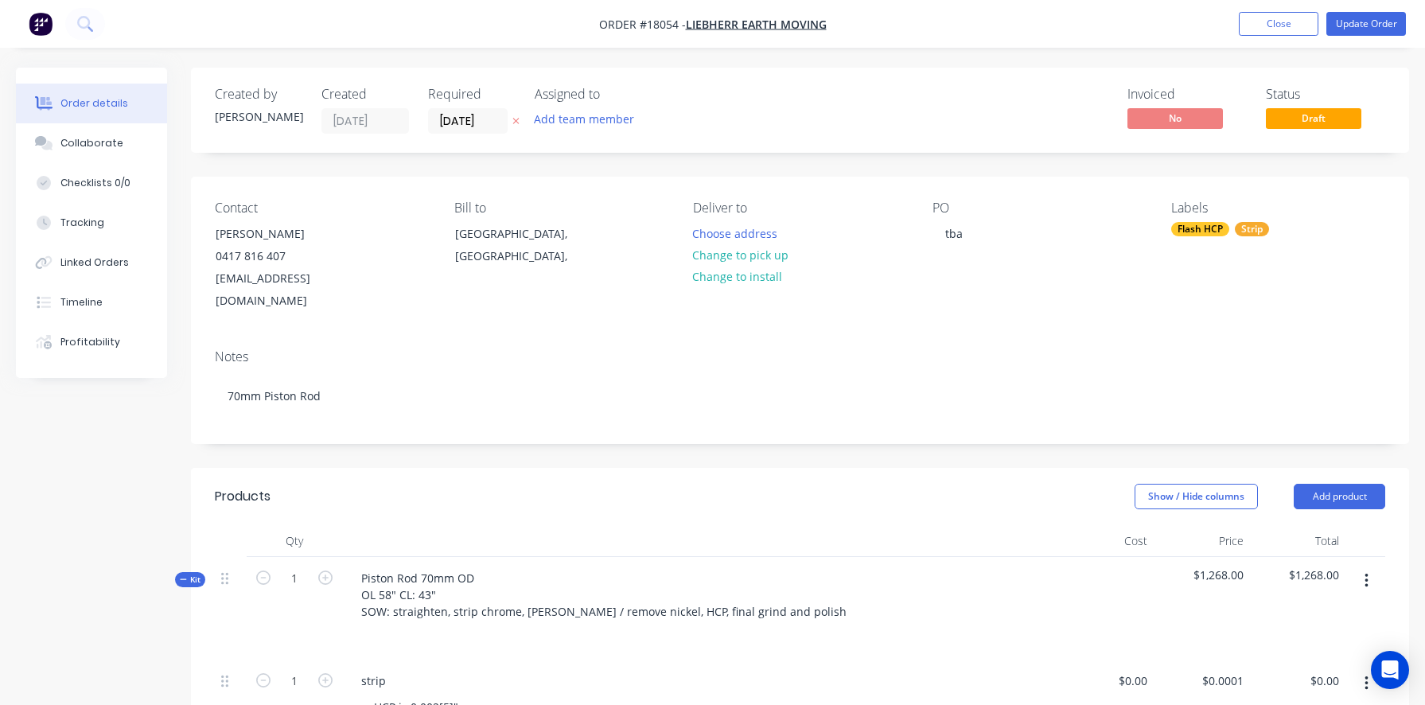
scroll to position [0, 0]
click at [1365, 22] on button "Update Order" at bounding box center [1366, 24] width 80 height 24
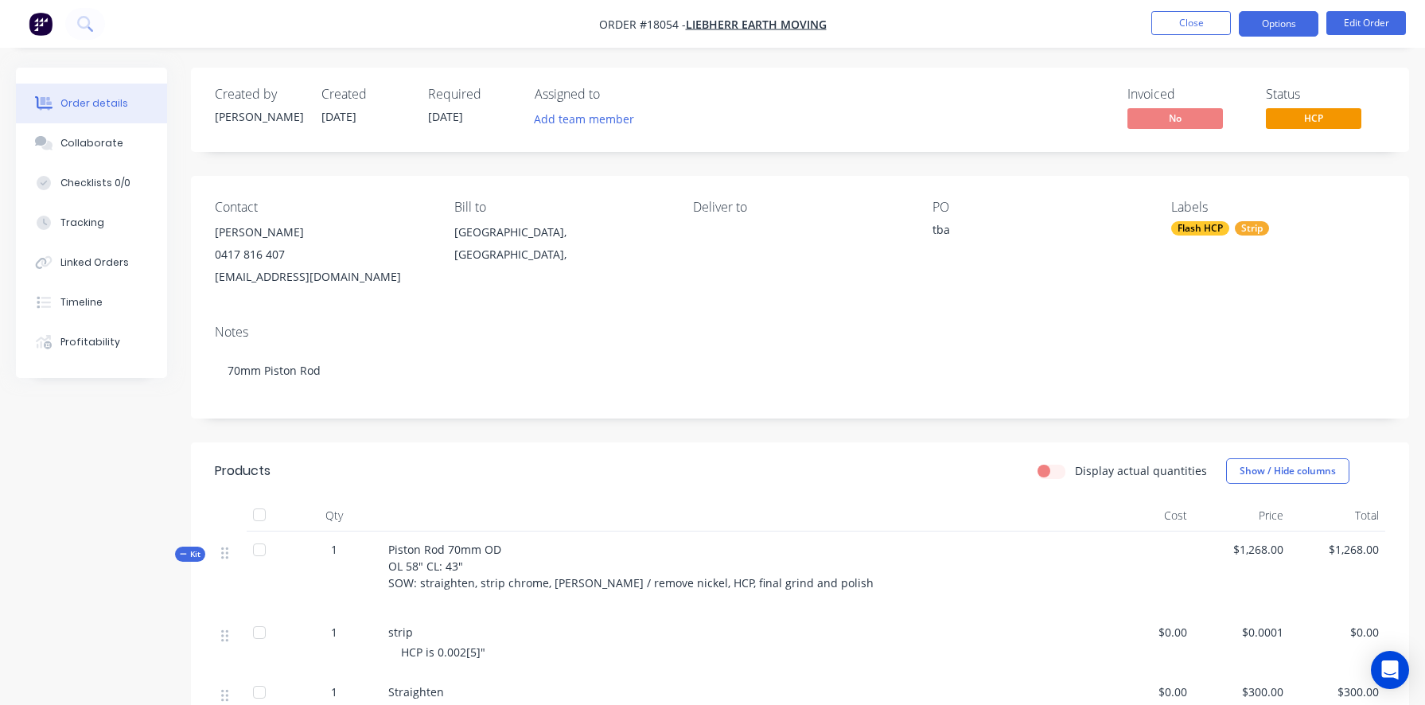
click at [1275, 25] on button "Options" at bounding box center [1279, 23] width 80 height 25
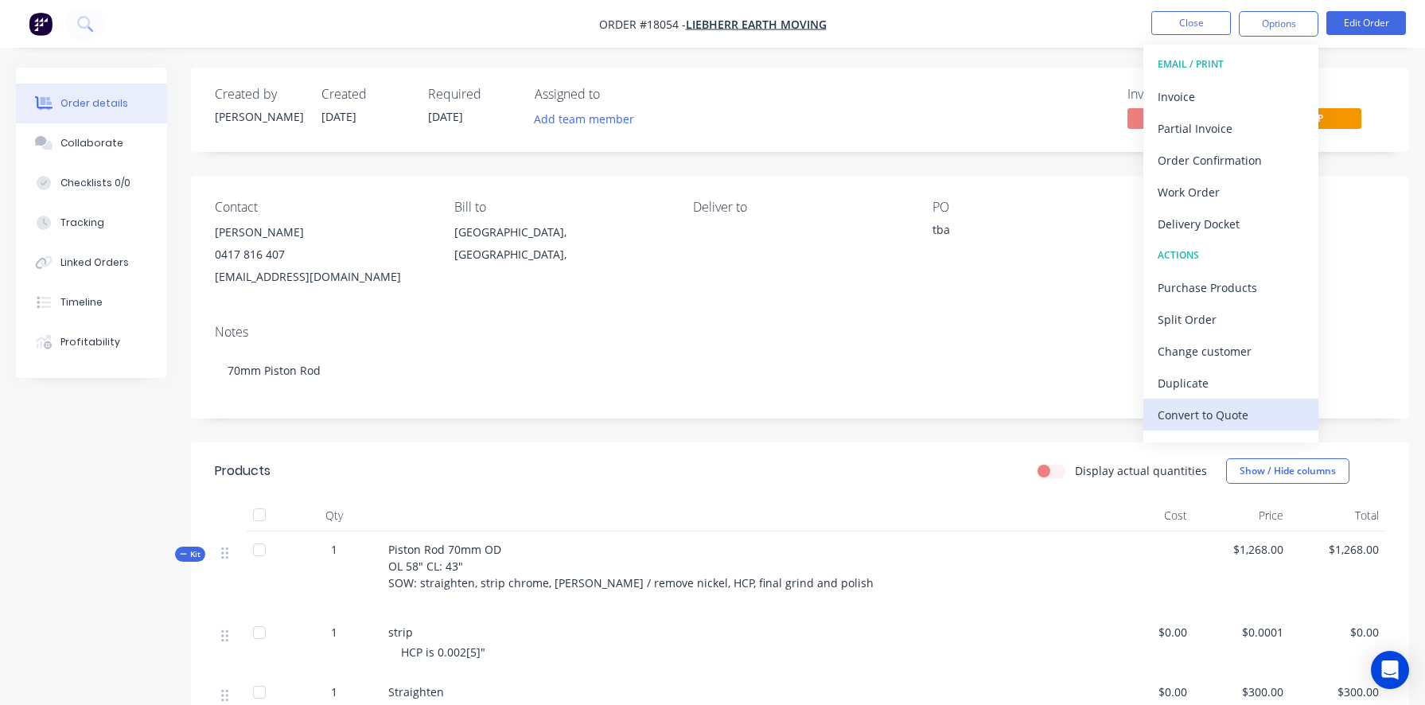
click at [1286, 421] on div "Convert to Quote" at bounding box center [1231, 414] width 146 height 23
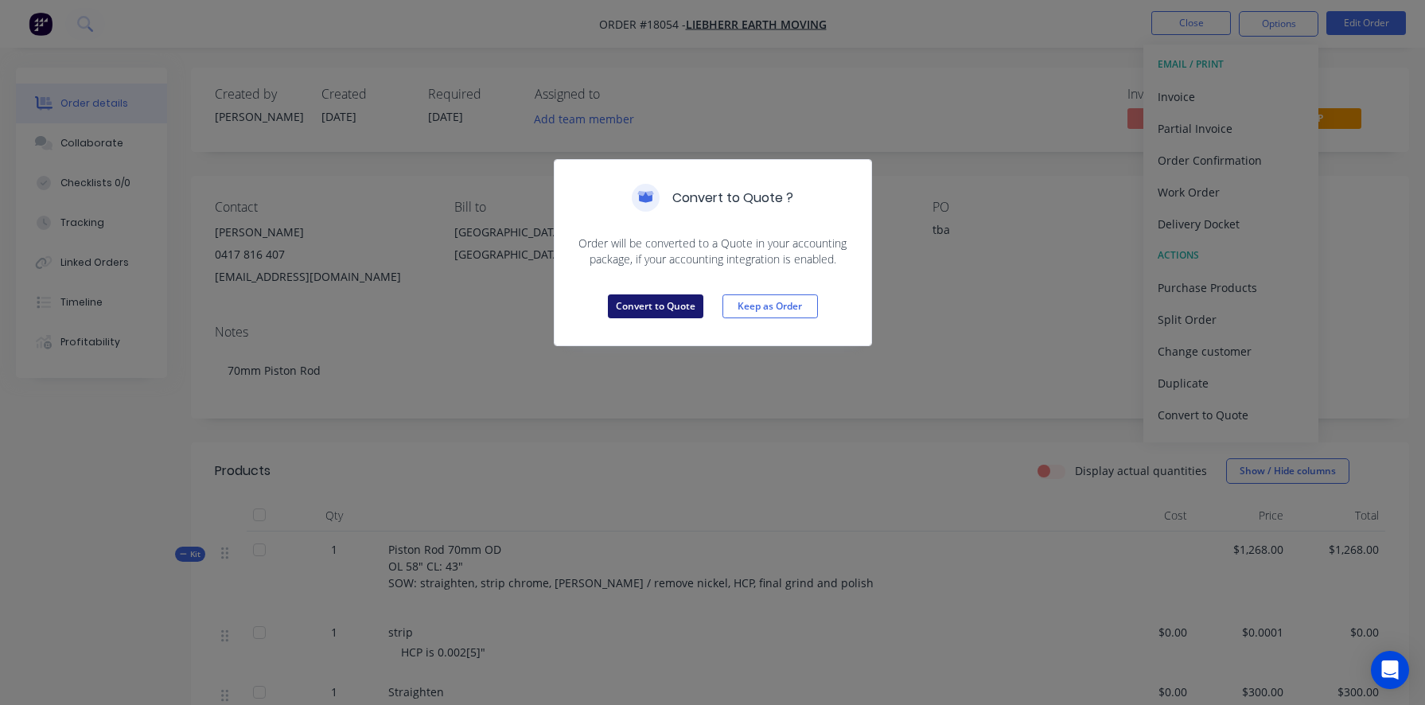
click at [648, 303] on button "Convert to Quote" at bounding box center [655, 306] width 95 height 24
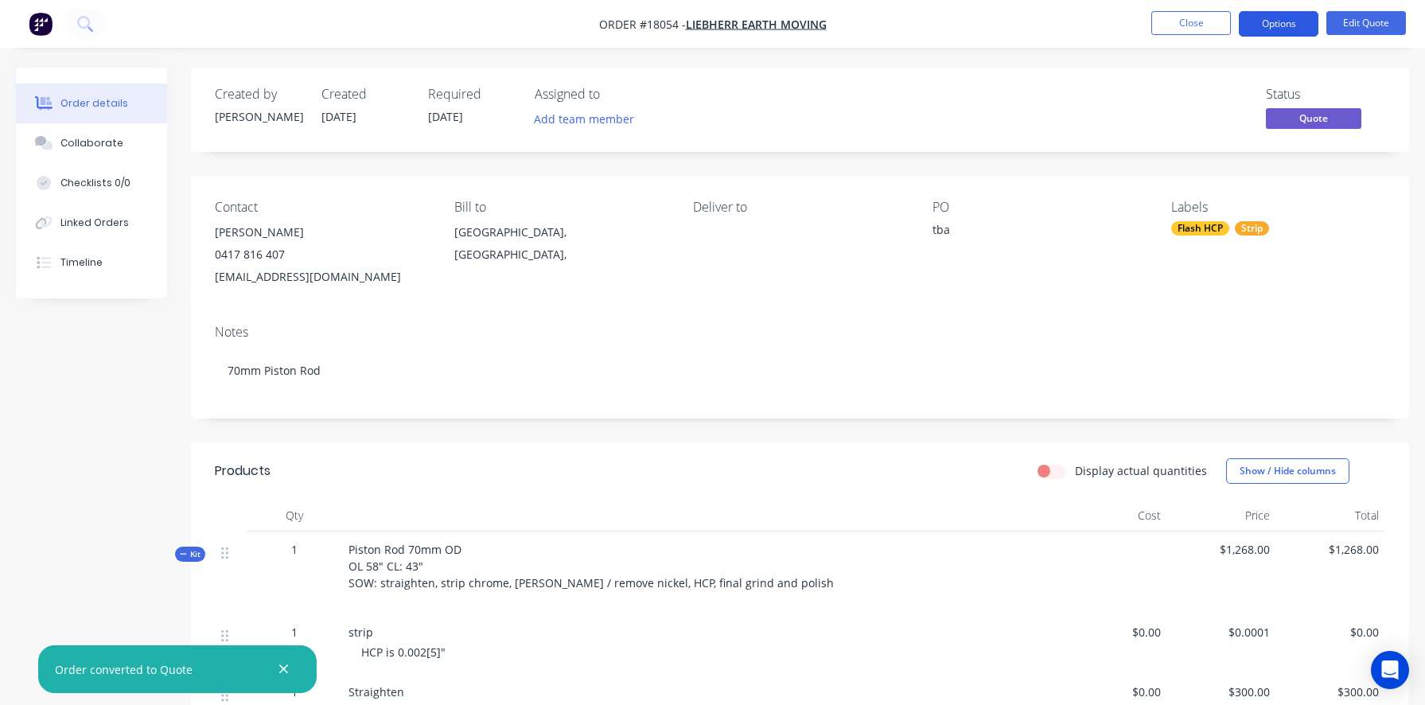
click at [1283, 18] on button "Options" at bounding box center [1279, 23] width 80 height 25
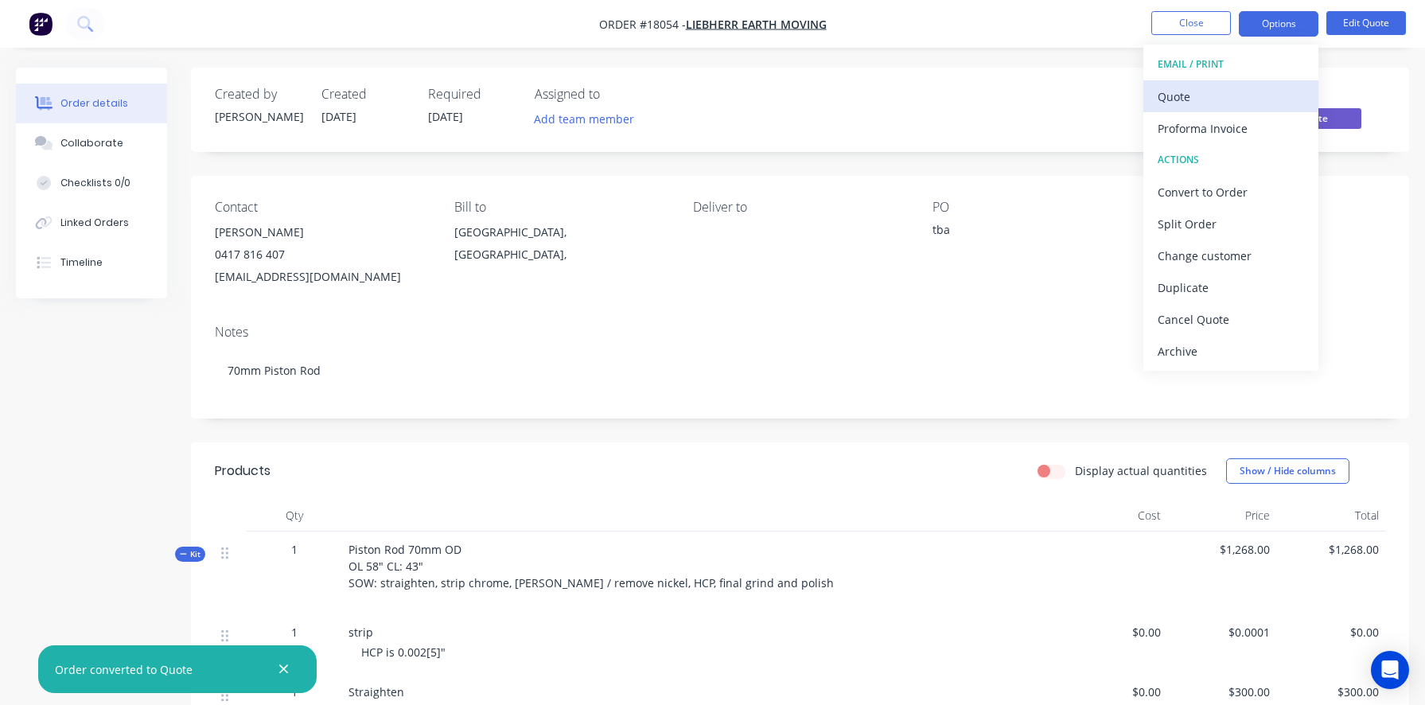
click at [1202, 96] on div "Quote" at bounding box center [1231, 96] width 146 height 23
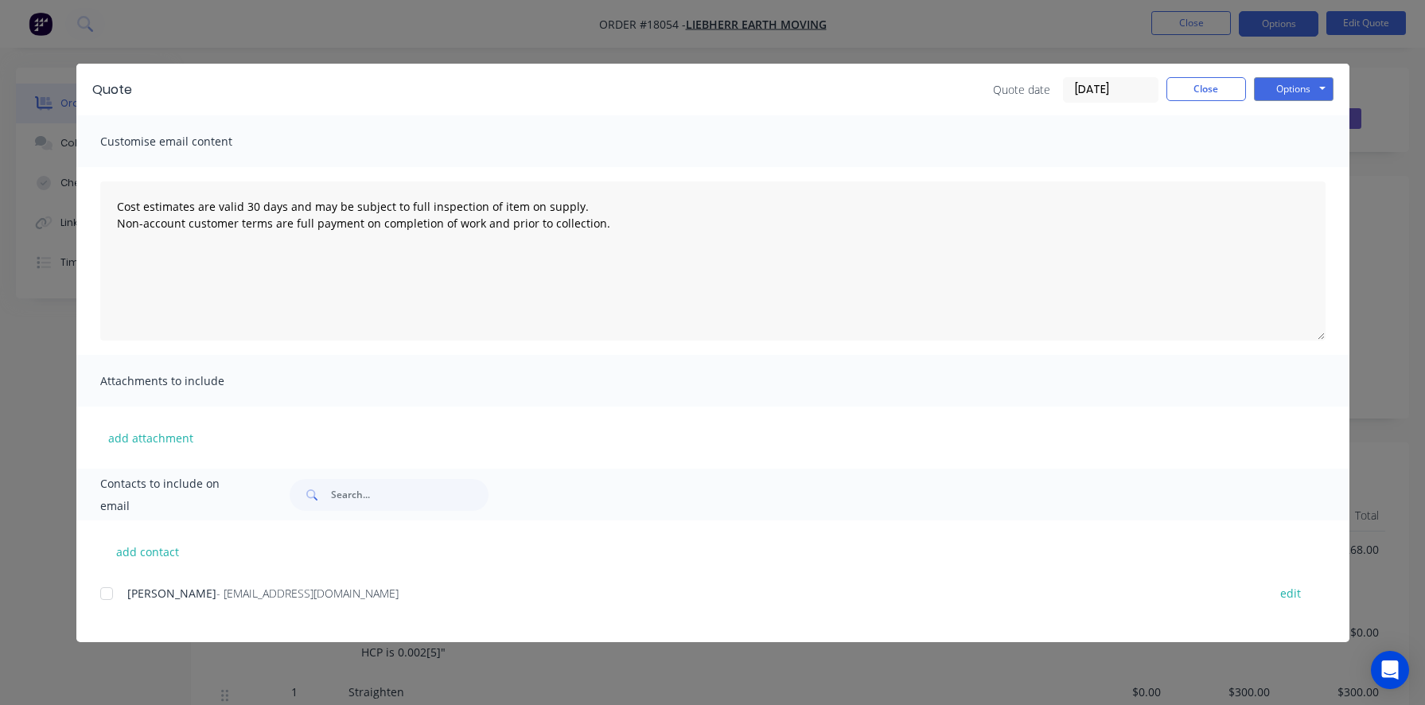
click at [107, 598] on div at bounding box center [107, 594] width 32 height 32
click at [1282, 88] on button "Options" at bounding box center [1294, 89] width 80 height 24
click at [1291, 143] on button "Print" at bounding box center [1305, 143] width 102 height 26
click at [134, 553] on button "add contact" at bounding box center [147, 551] width 95 height 24
type textarea "Cost estimates are valid 30 days and may be subject to full inspection of item …"
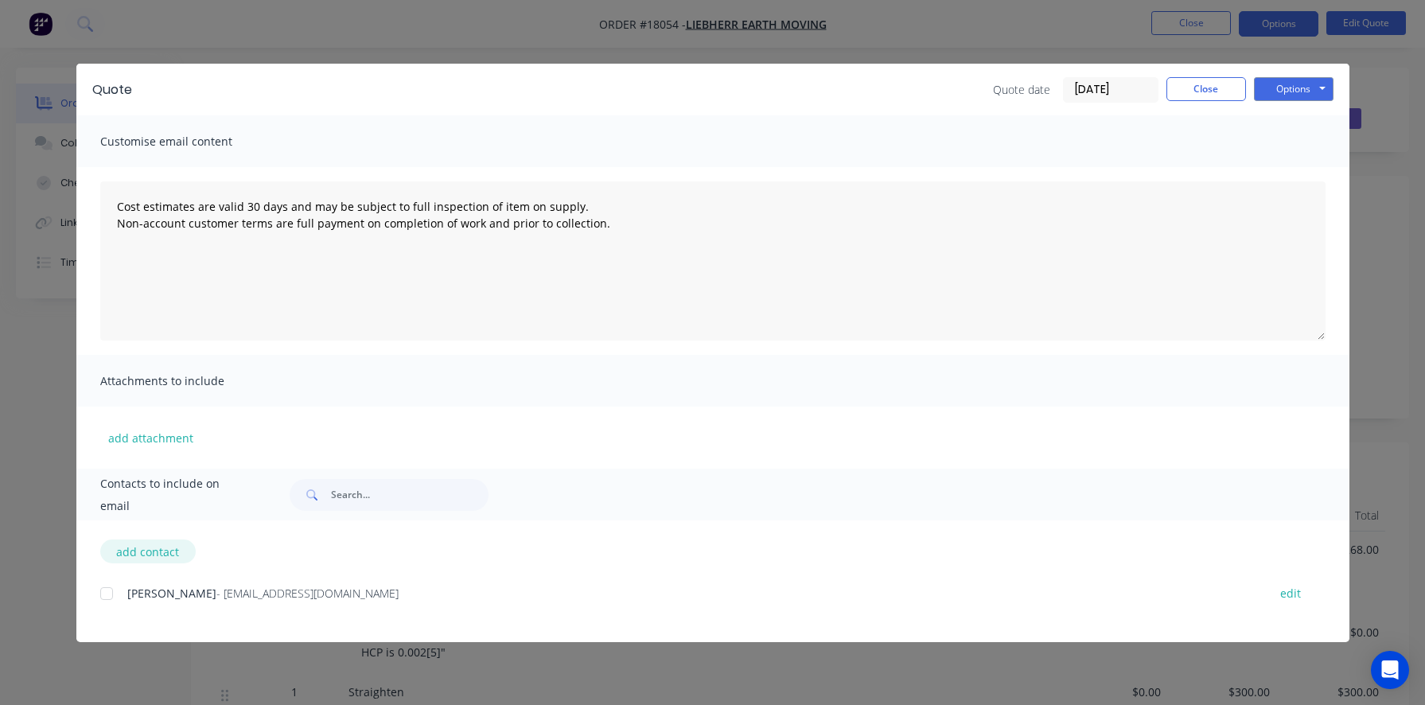
select select "AU"
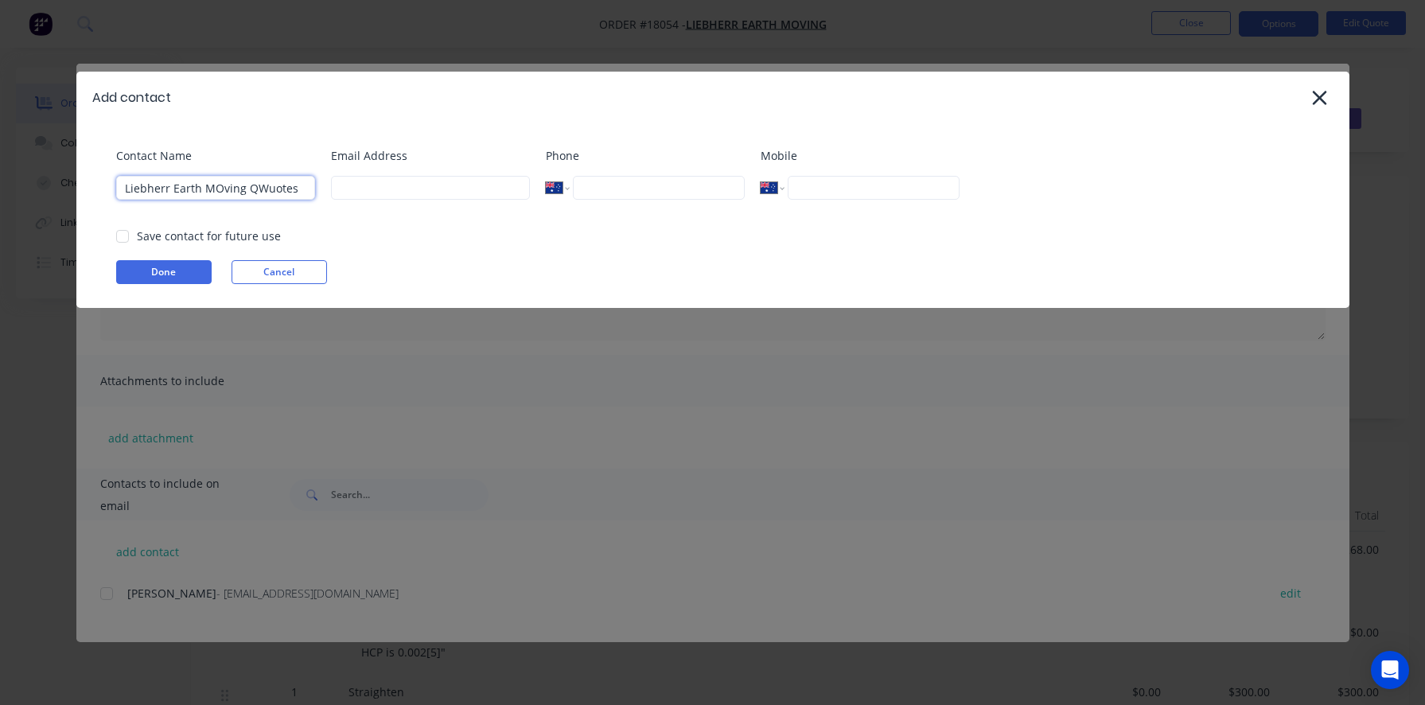
click at [251, 187] on input "Liebherr Earth MOving QWuotes" at bounding box center [215, 188] width 199 height 24
click at [218, 186] on input "Liebherr Earth MOving Quotes" at bounding box center [215, 188] width 199 height 24
type input "Liebherr Earth Moving Quotes"
click at [123, 237] on div at bounding box center [123, 236] width 32 height 32
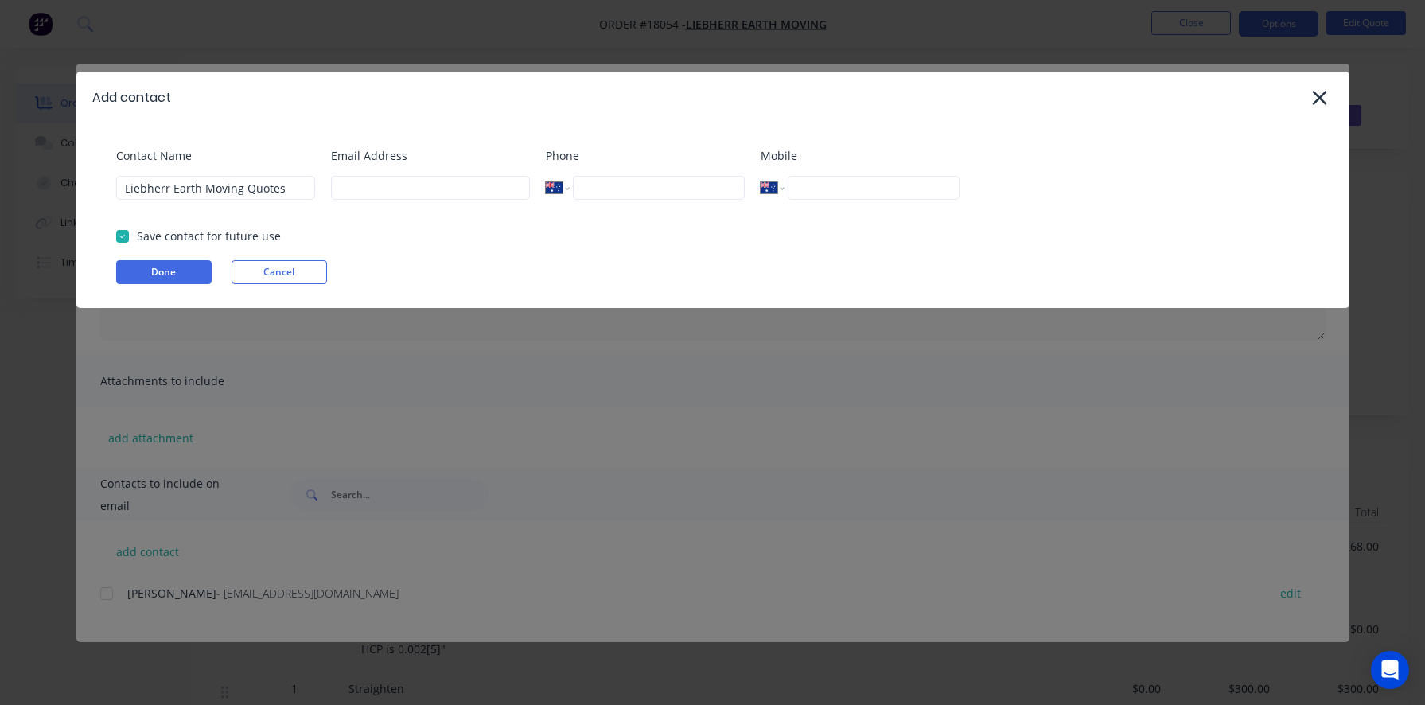
click at [531, 486] on div "Add contact Contact Name Liebherr Earth Moving Quotes Email Address Phone Inter…" at bounding box center [712, 352] width 1425 height 705
type textarea "Cost estimates are valid 30 days and may be subject to full inspection of item …"
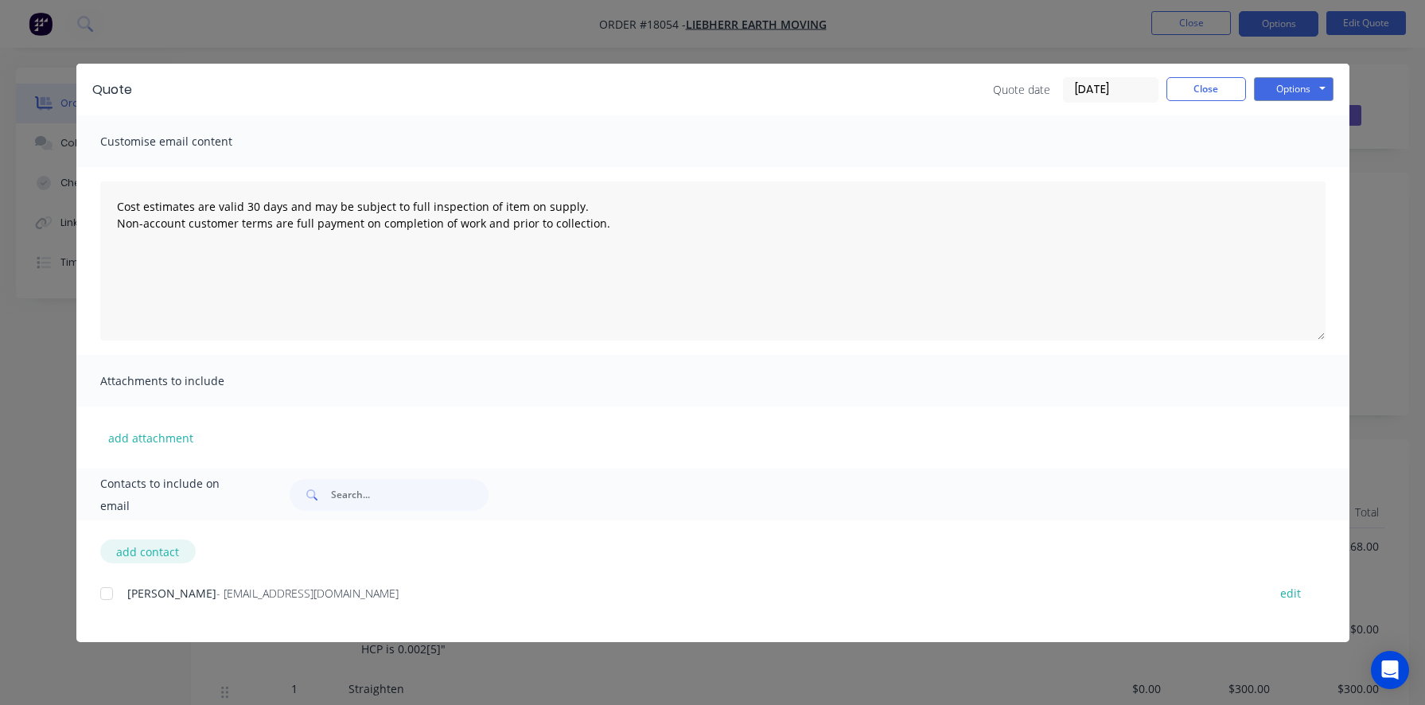
click at [137, 552] on button "add contact" at bounding box center [147, 551] width 95 height 24
select select "AU"
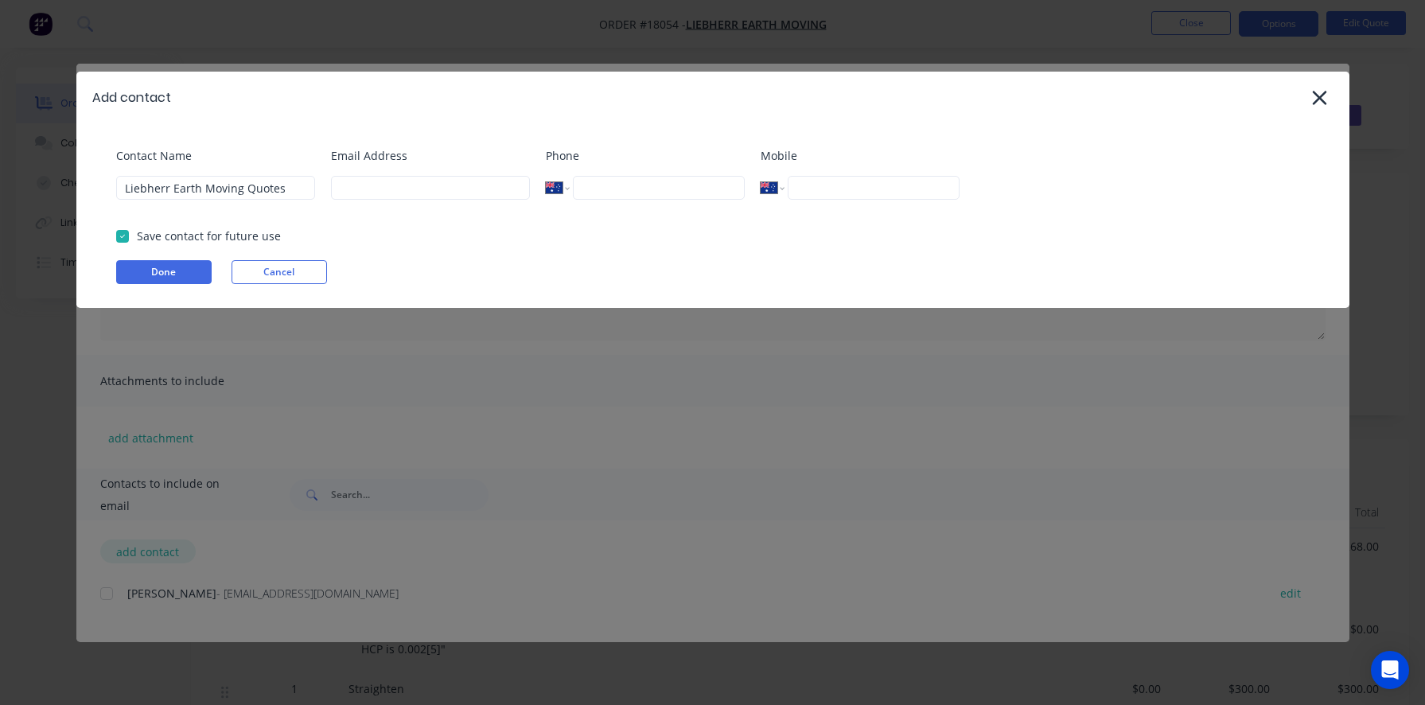
type textarea "Cost estimates are valid 30 days and may be subject to full inspection of item …"
paste input "[EMAIL_ADDRESS][DOMAIN_NAME]"
type input "[EMAIL_ADDRESS][DOMAIN_NAME]"
click at [180, 276] on button "Done" at bounding box center [163, 272] width 95 height 24
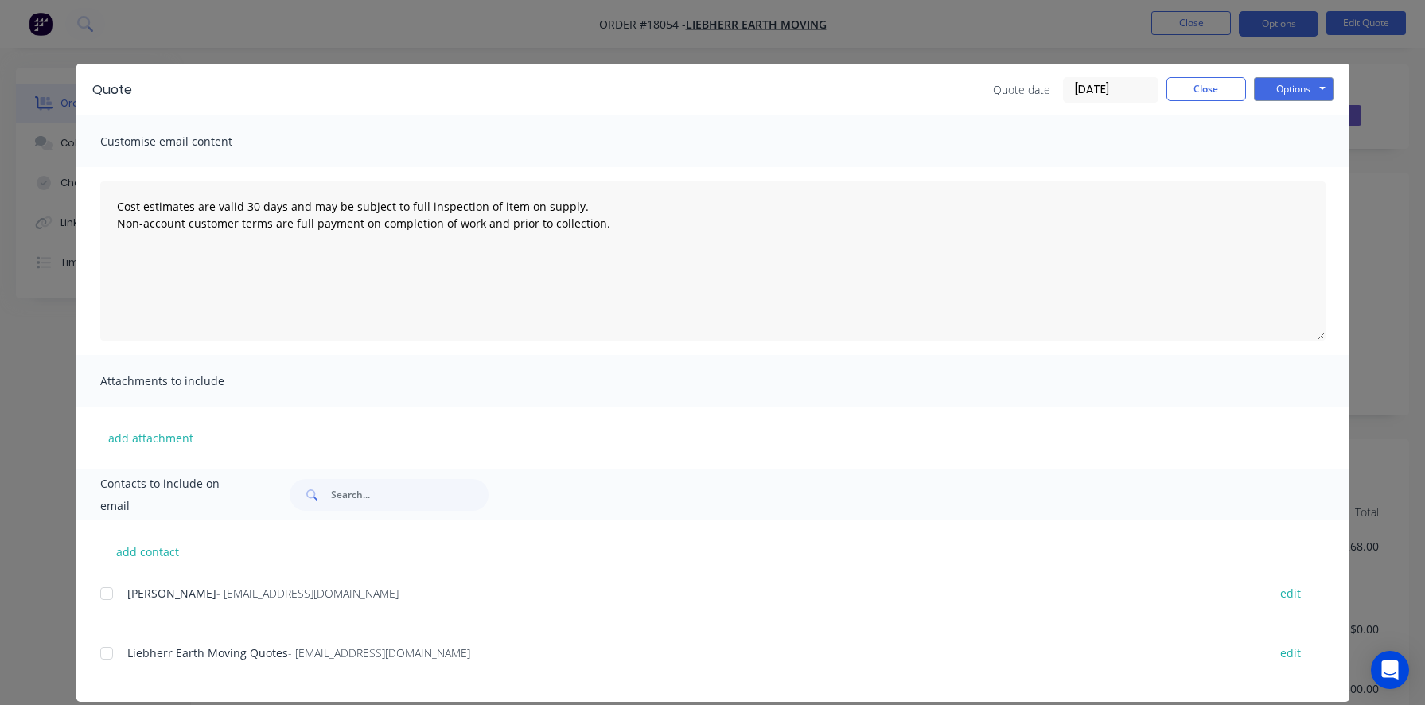
click at [108, 652] on div at bounding box center [107, 653] width 32 height 32
click at [1298, 88] on button "Options" at bounding box center [1294, 89] width 80 height 24
click at [1298, 162] on button "Email" at bounding box center [1305, 170] width 102 height 26
click at [1294, 88] on button "Options" at bounding box center [1294, 89] width 80 height 24
type textarea "Cost estimates are valid 30 days and may be subject to full inspection of item …"
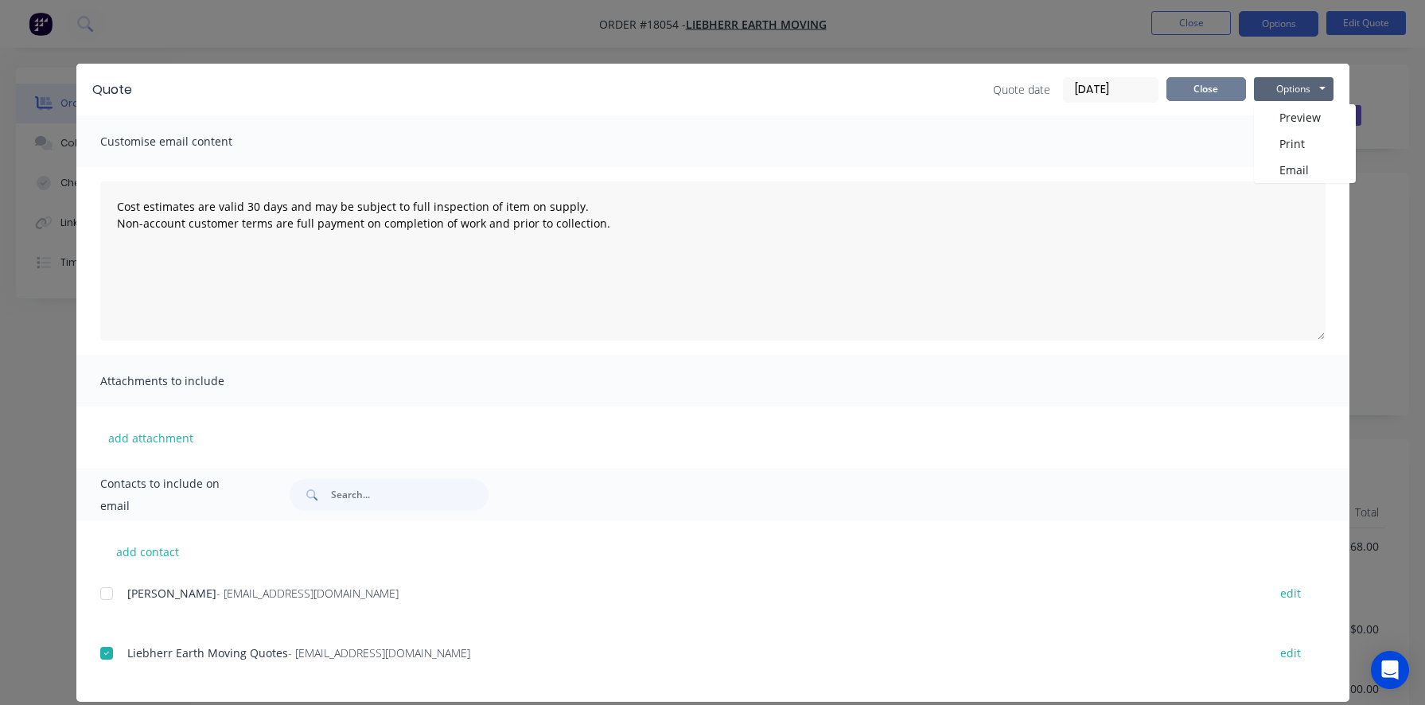
click at [1209, 89] on button "Close" at bounding box center [1206, 89] width 80 height 24
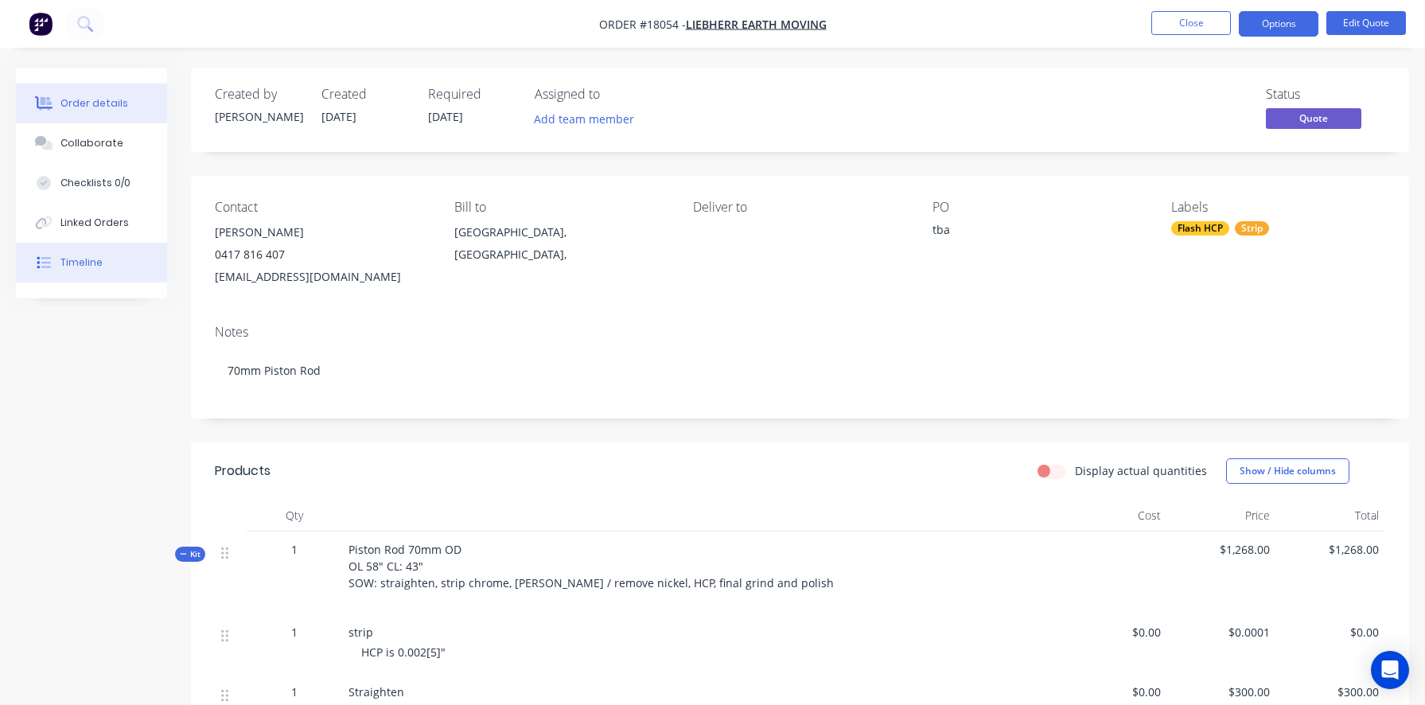
scroll to position [0, 0]
click at [80, 263] on div "Timeline" at bounding box center [81, 262] width 42 height 14
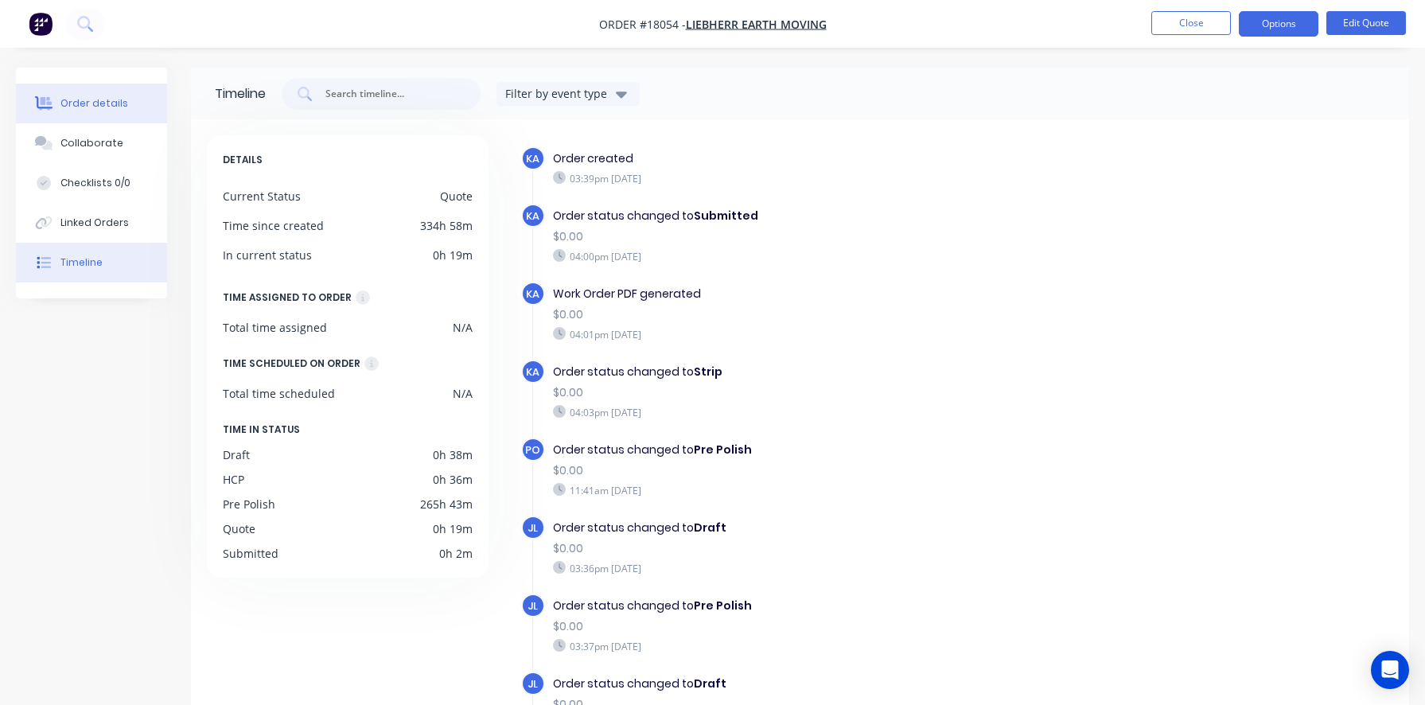
click at [103, 95] on button "Order details" at bounding box center [91, 104] width 151 height 40
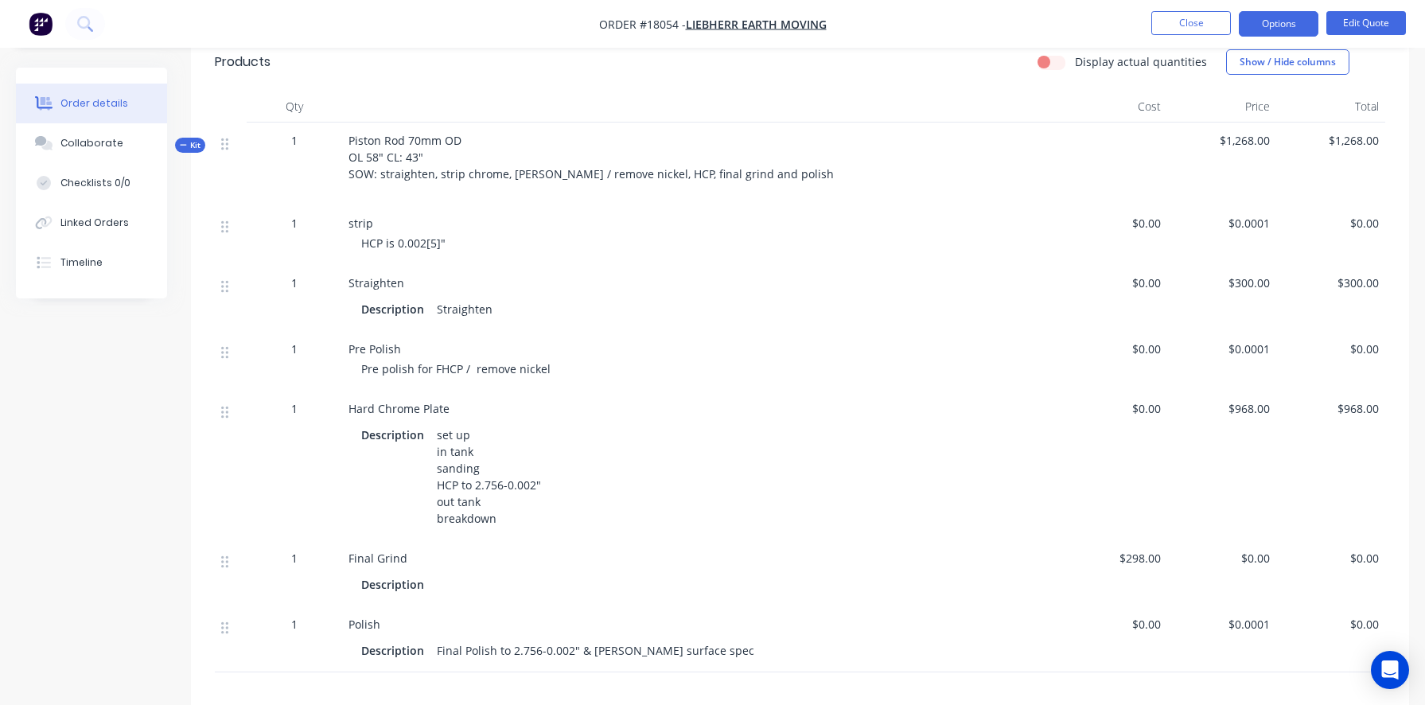
scroll to position [409, 0]
click at [1260, 21] on button "Options" at bounding box center [1279, 23] width 80 height 25
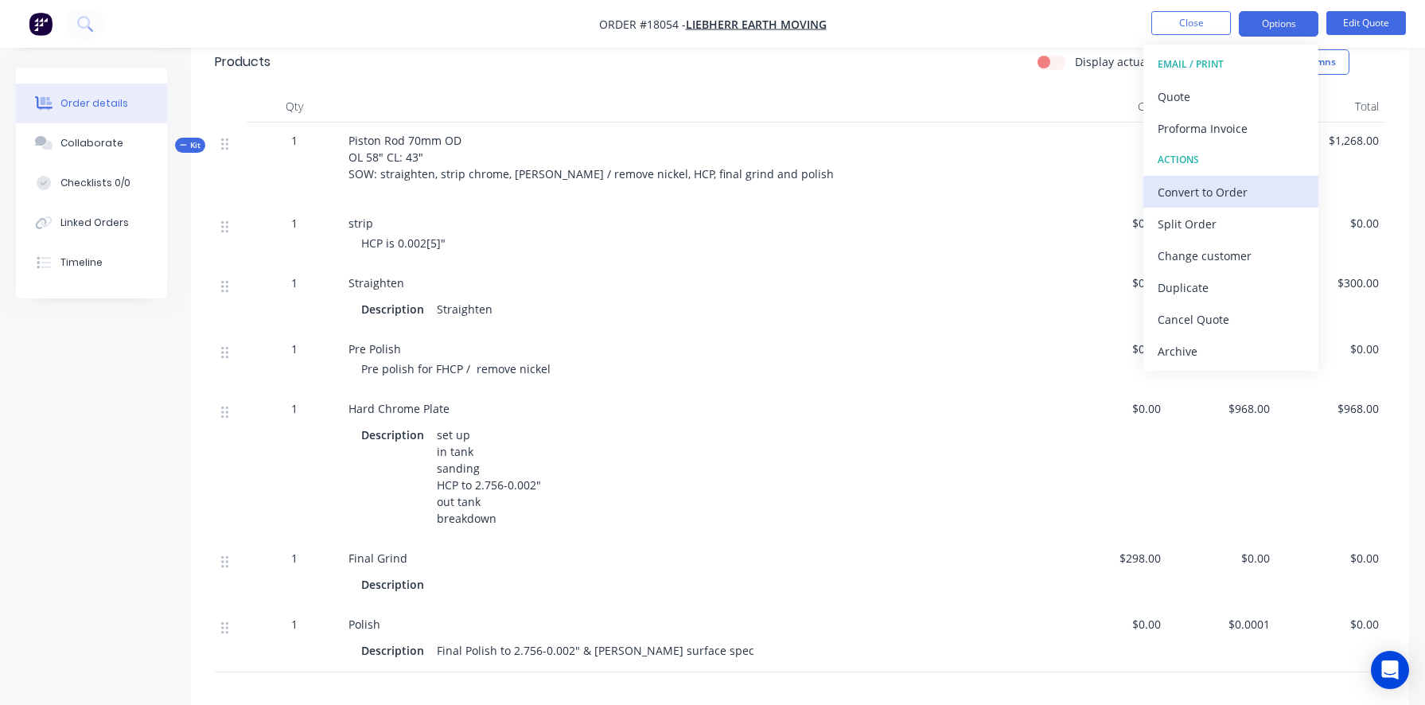
click at [1201, 195] on div "Convert to Order" at bounding box center [1231, 192] width 146 height 23
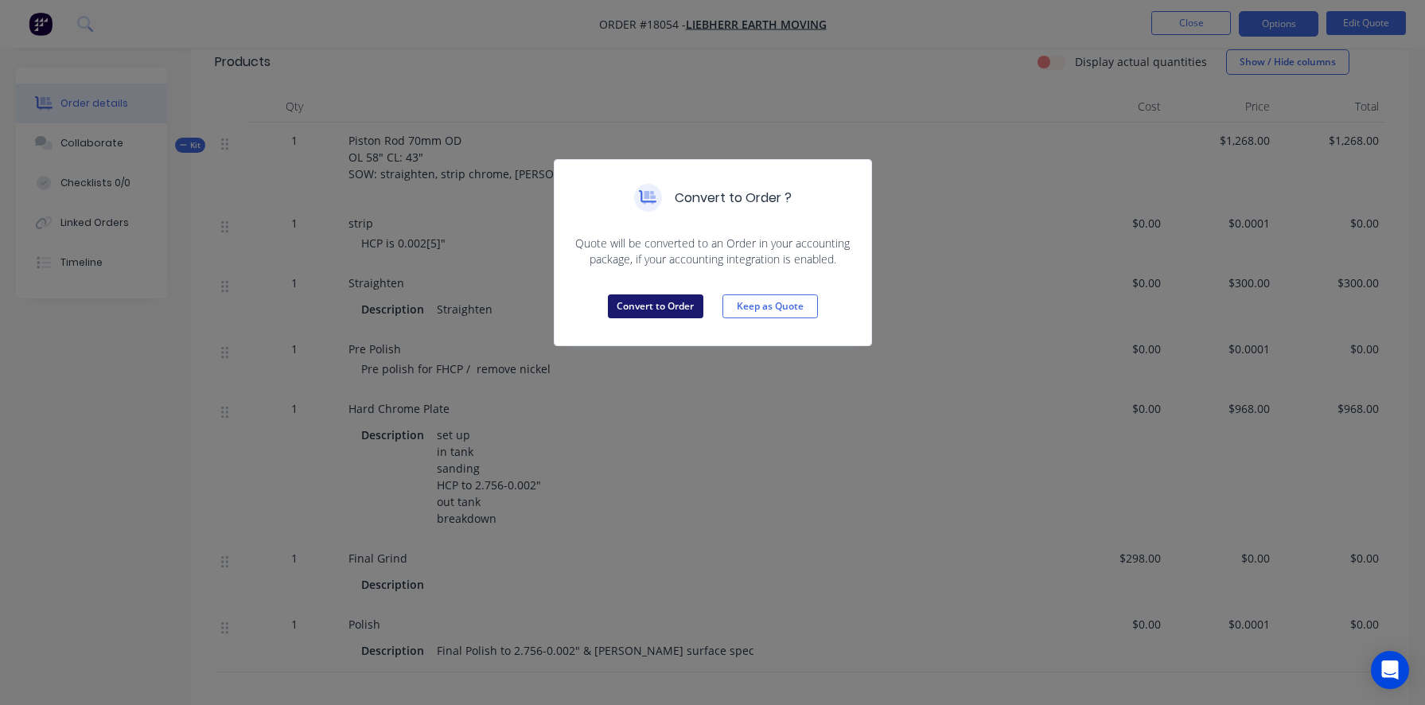
click at [664, 302] on button "Convert to Order" at bounding box center [655, 306] width 95 height 24
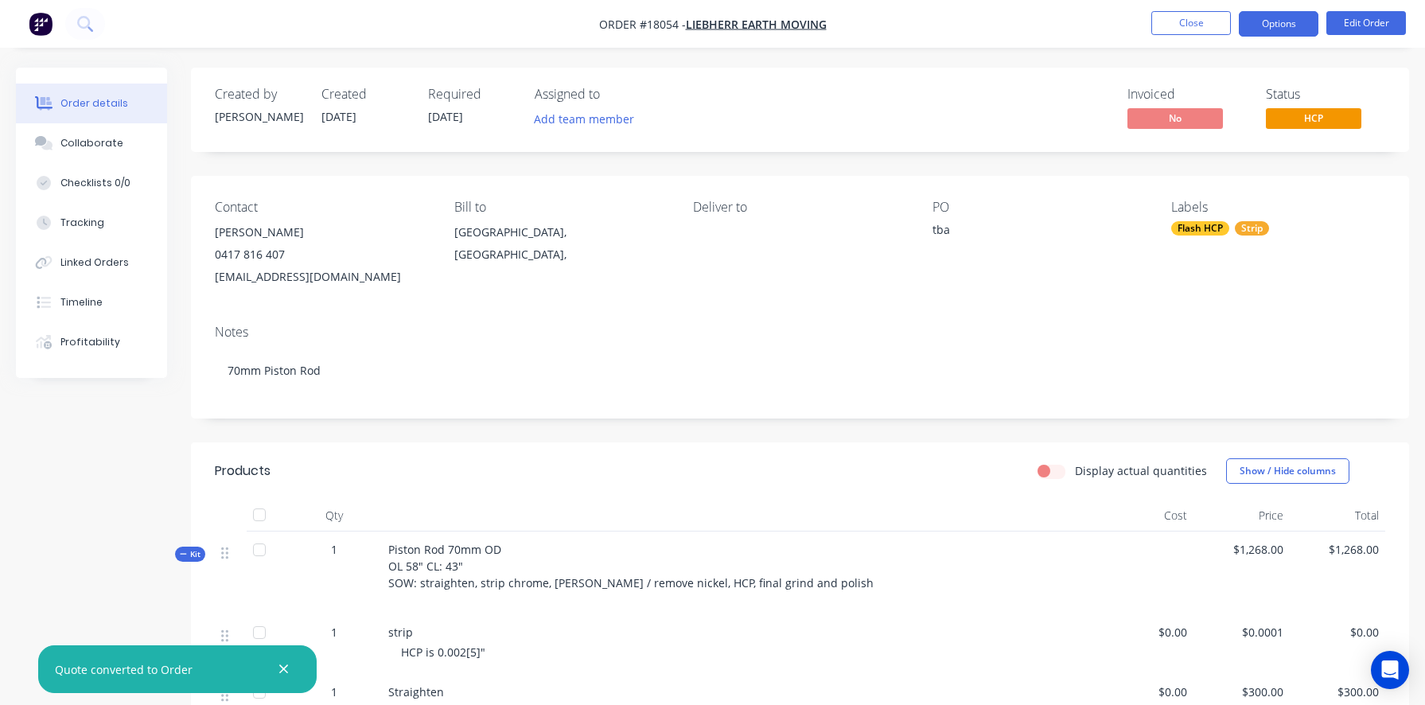
click at [1291, 22] on button "Options" at bounding box center [1279, 23] width 80 height 25
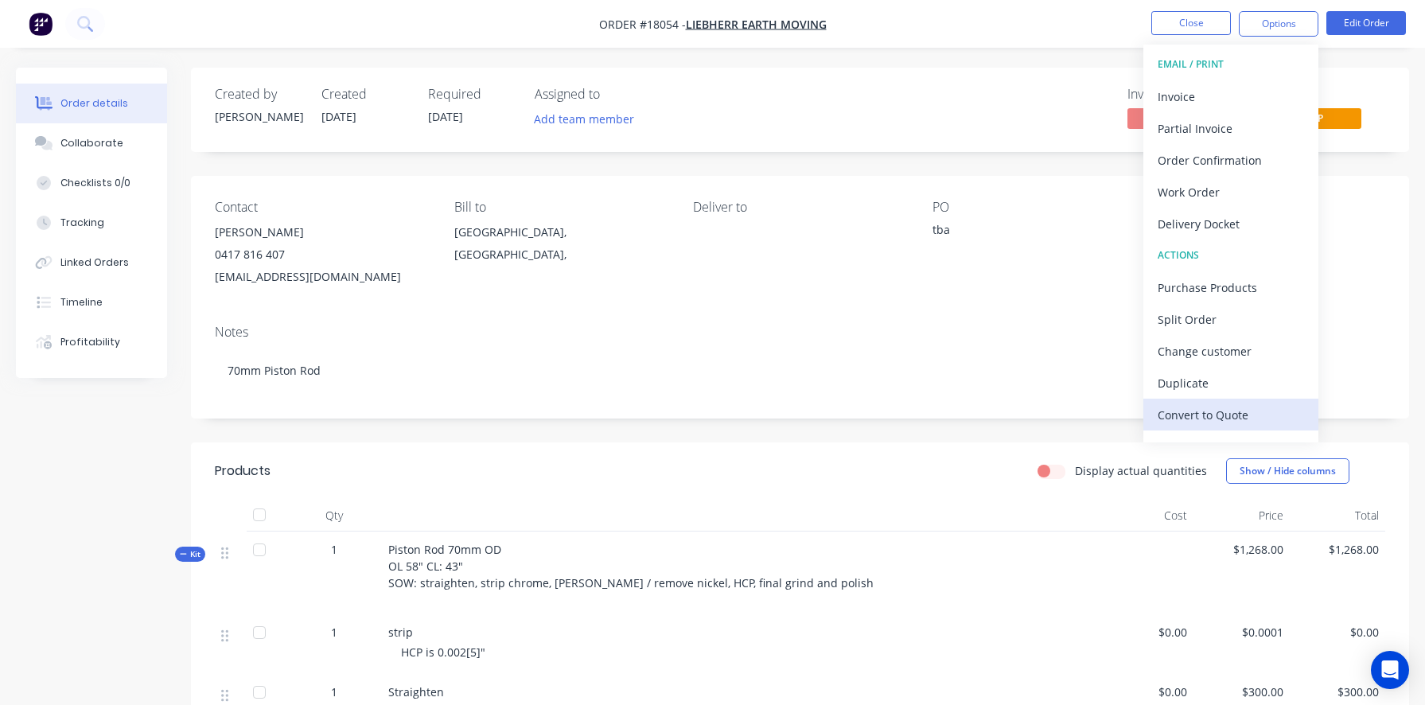
click at [1226, 415] on div "Convert to Quote" at bounding box center [1231, 414] width 146 height 23
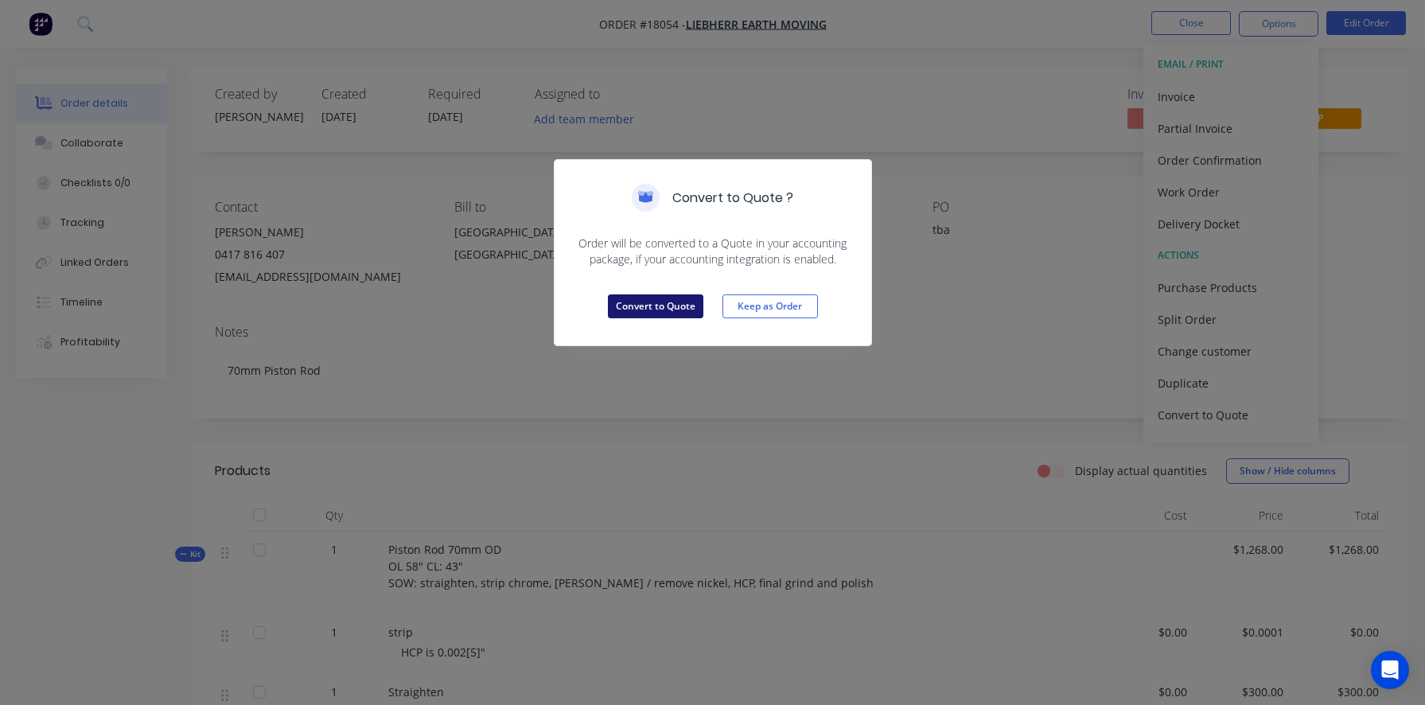
click at [630, 309] on button "Convert to Quote" at bounding box center [655, 306] width 95 height 24
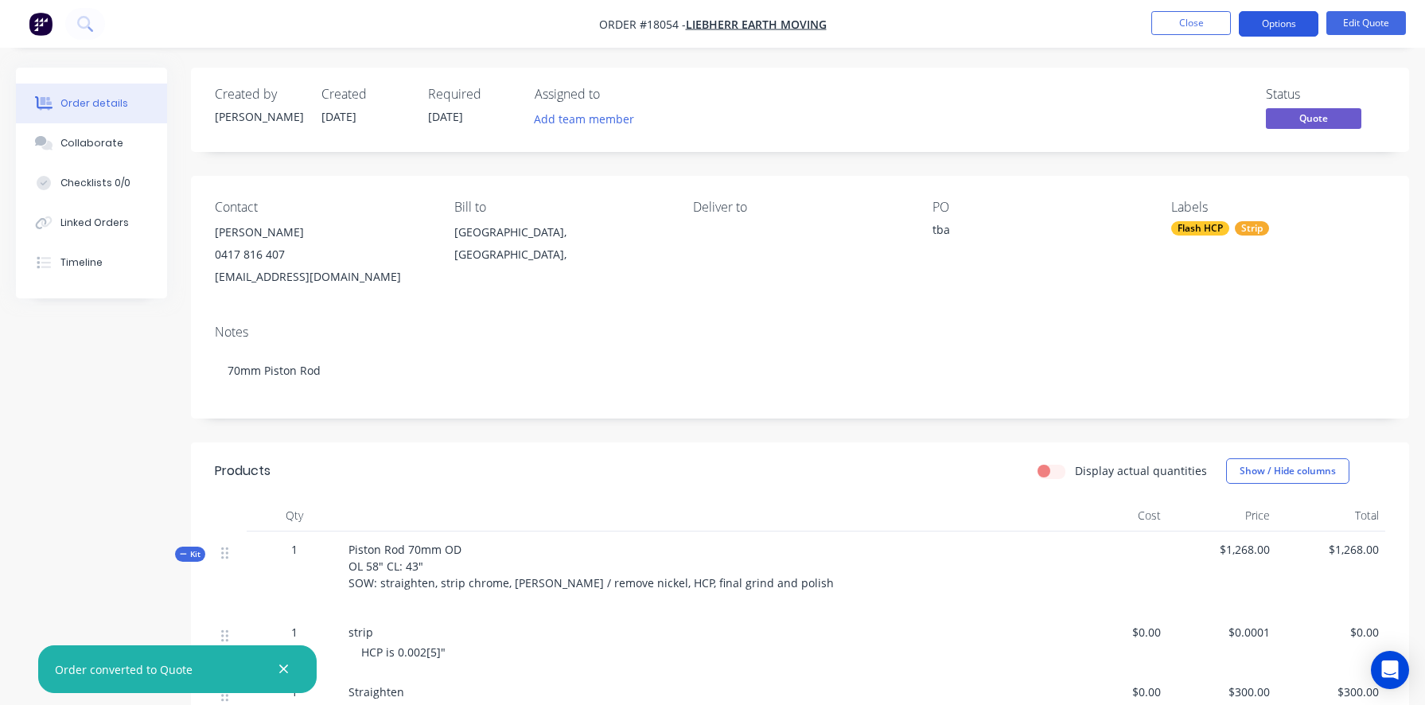
click at [1263, 23] on button "Options" at bounding box center [1279, 23] width 80 height 25
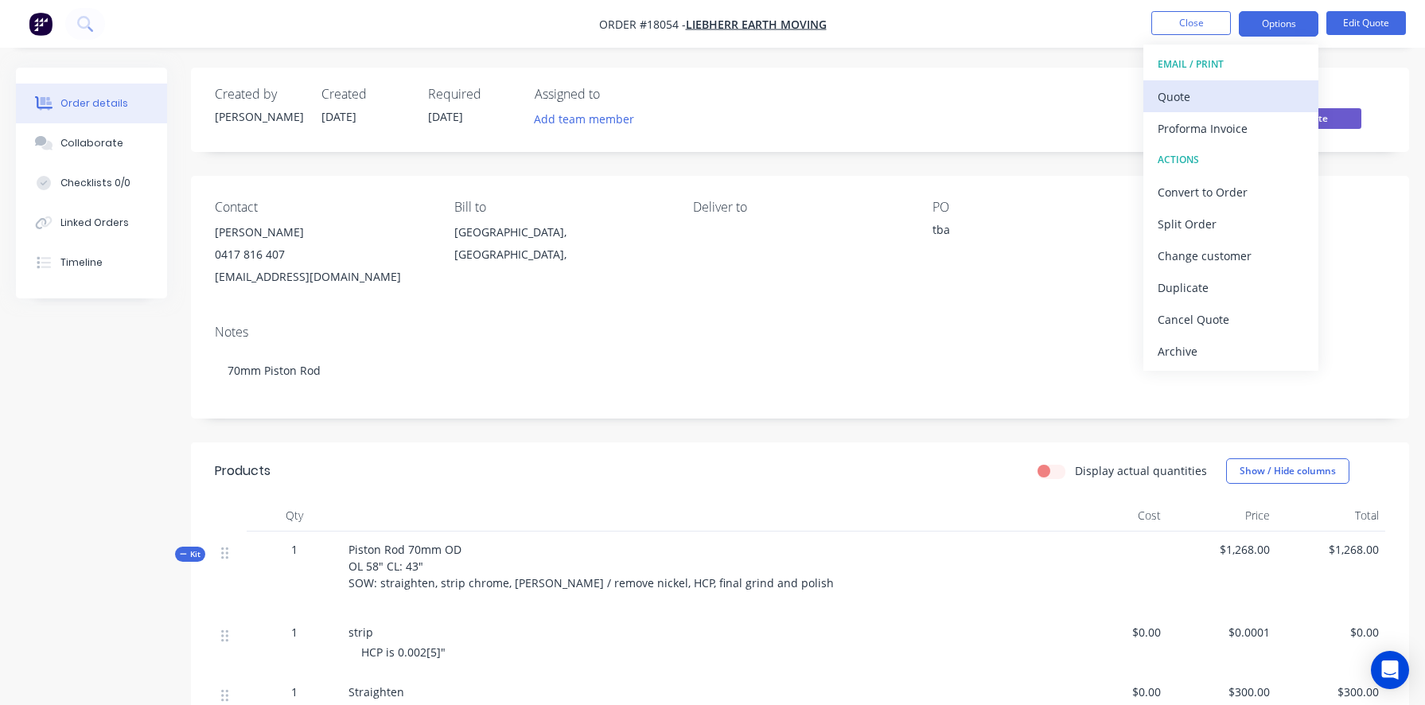
click at [1225, 91] on div "Quote" at bounding box center [1231, 96] width 146 height 23
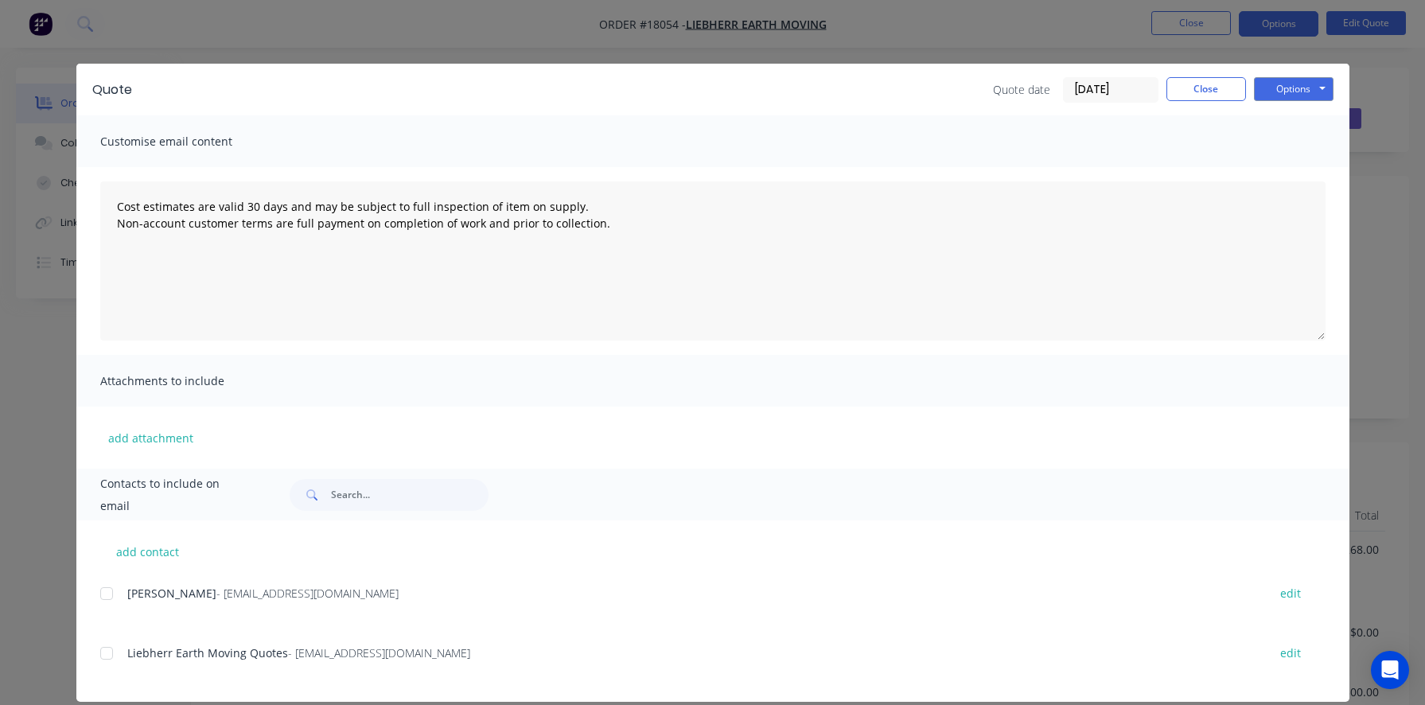
click at [111, 653] on div at bounding box center [107, 653] width 32 height 32
click at [1288, 91] on button "Options" at bounding box center [1294, 89] width 80 height 24
click at [1296, 175] on button "Email" at bounding box center [1305, 170] width 102 height 26
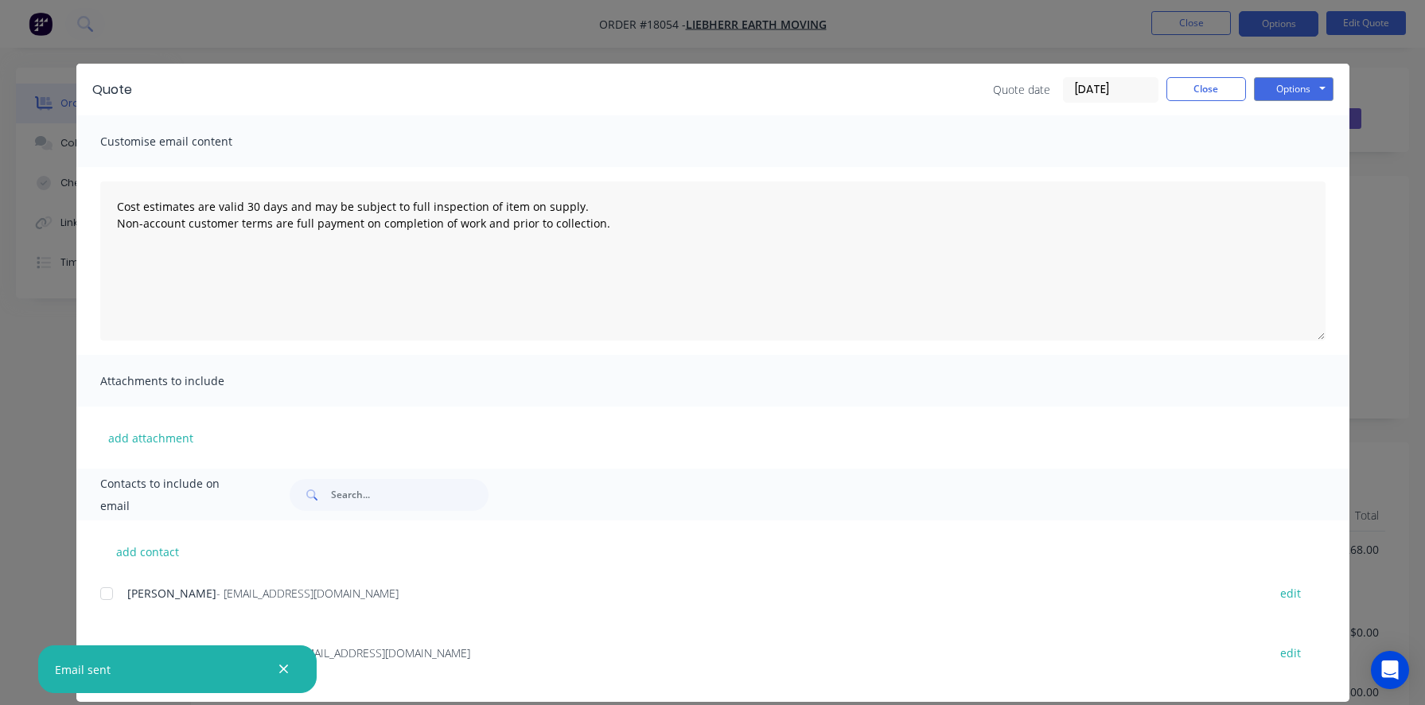
click at [284, 672] on icon "button" at bounding box center [283, 669] width 10 height 14
type textarea "Cost estimates are valid 30 days and may be subject to full inspection of item …"
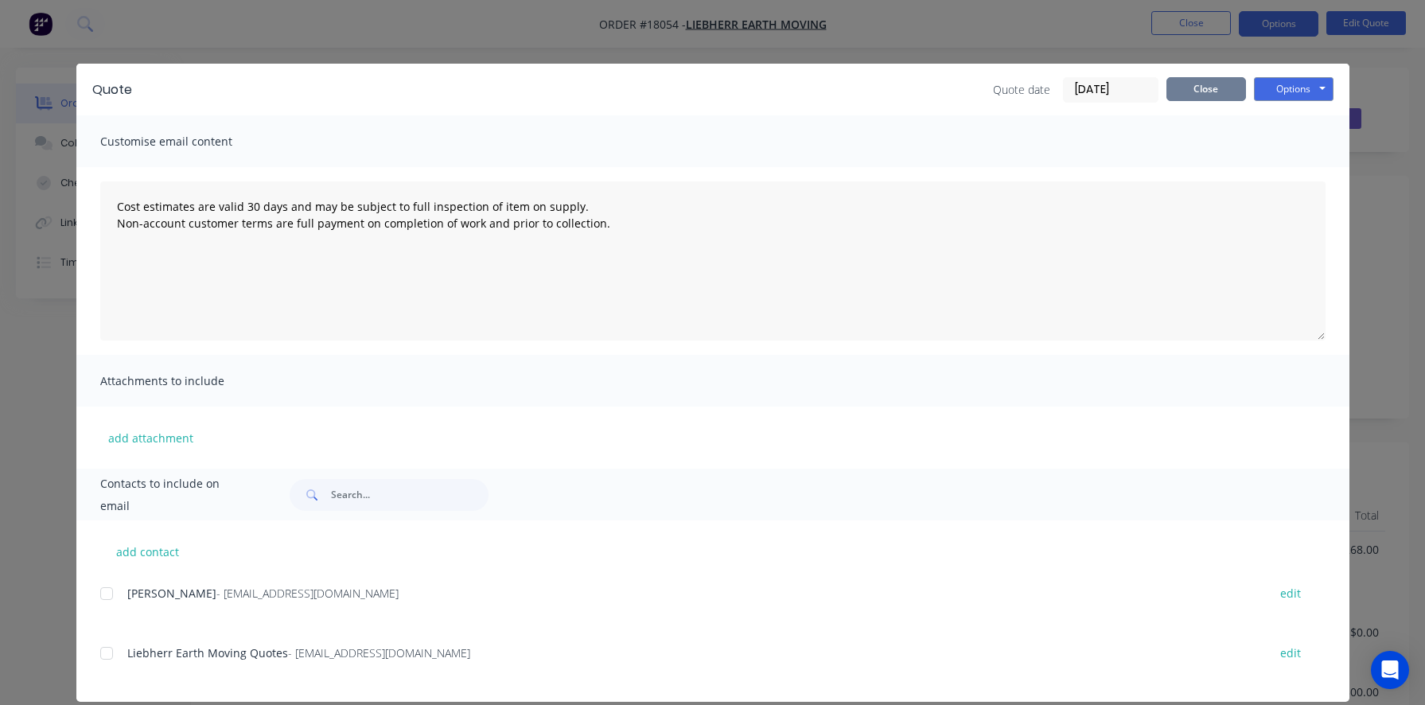
click at [1217, 84] on button "Close" at bounding box center [1206, 89] width 80 height 24
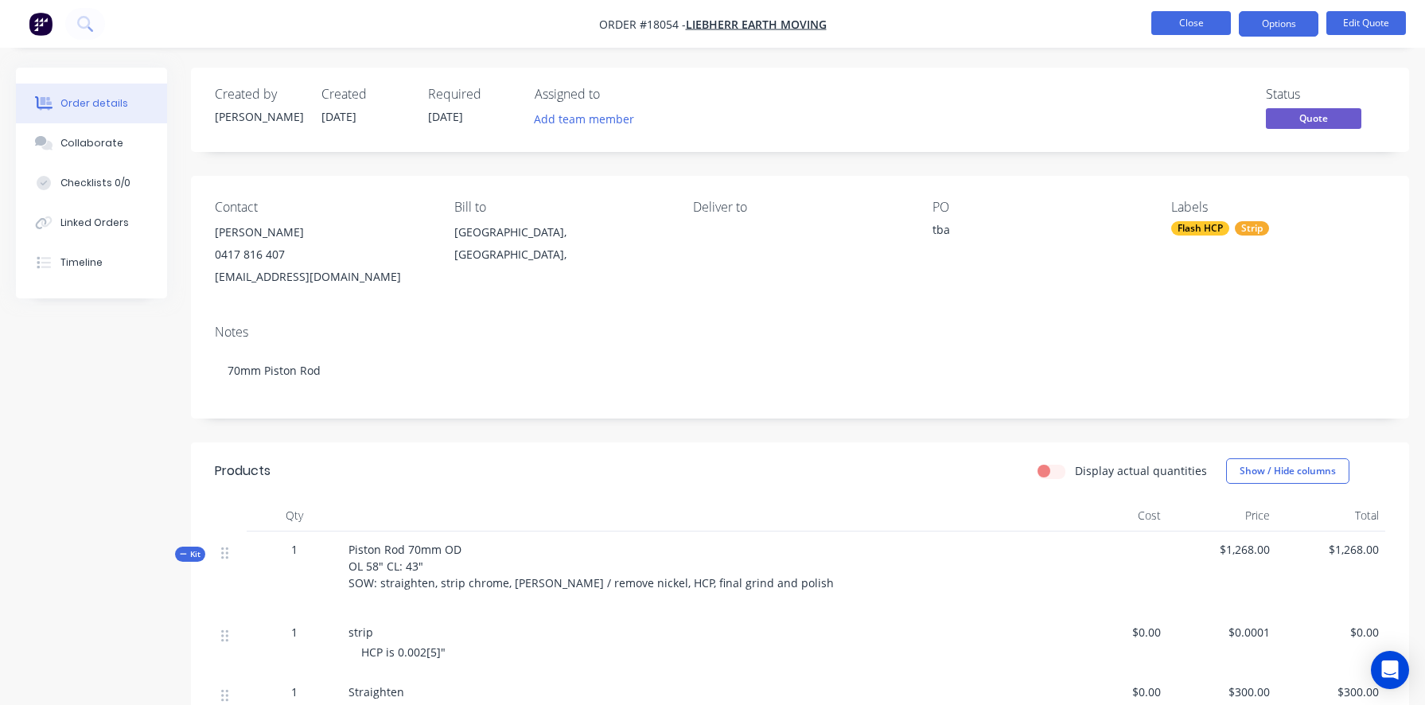
click at [1189, 20] on button "Close" at bounding box center [1191, 23] width 80 height 24
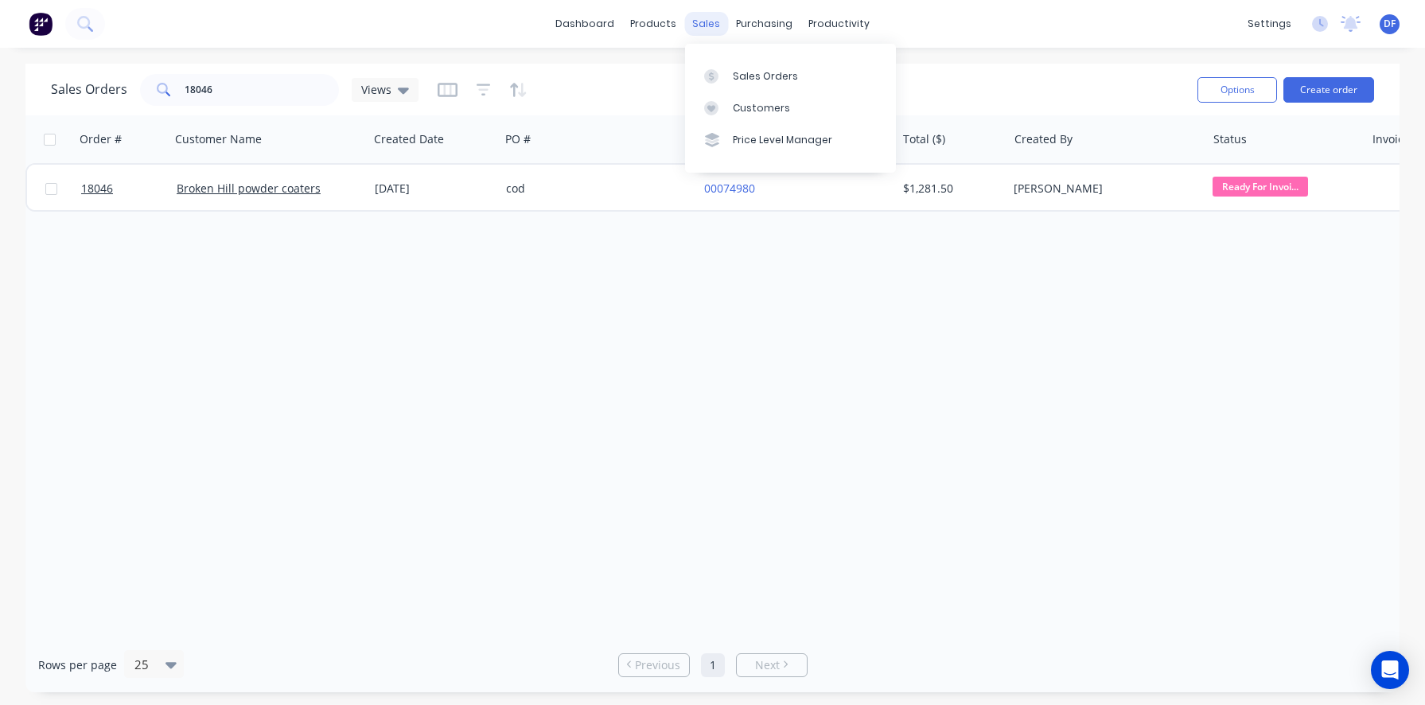
click at [699, 27] on div "sales" at bounding box center [706, 24] width 44 height 24
